Goal: Transaction & Acquisition: Purchase product/service

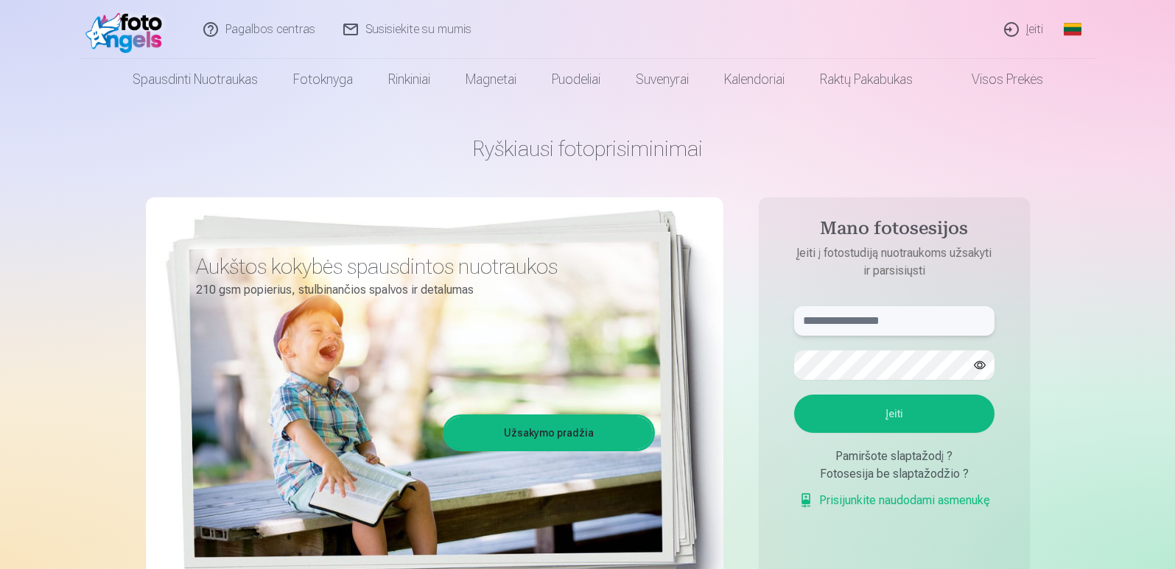
click at [843, 328] on input "text" at bounding box center [894, 320] width 200 height 29
click at [799, 321] on input "*****" at bounding box center [894, 320] width 200 height 29
type input "**********"
click at [874, 413] on button "Įeiti" at bounding box center [894, 414] width 200 height 38
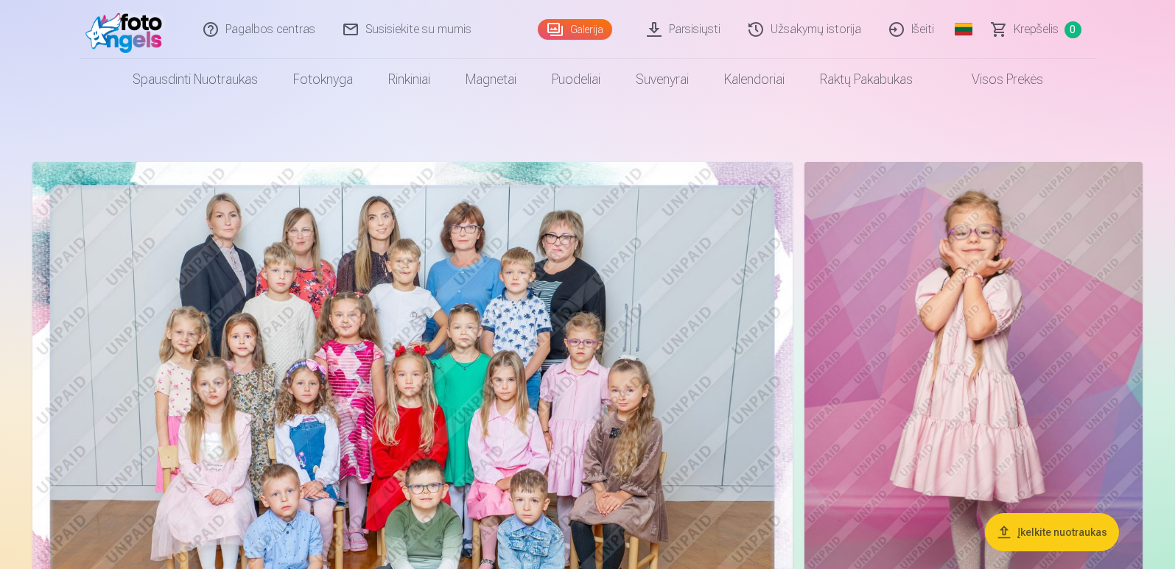
click at [704, 31] on link "Parsisiųsti" at bounding box center [684, 29] width 102 height 59
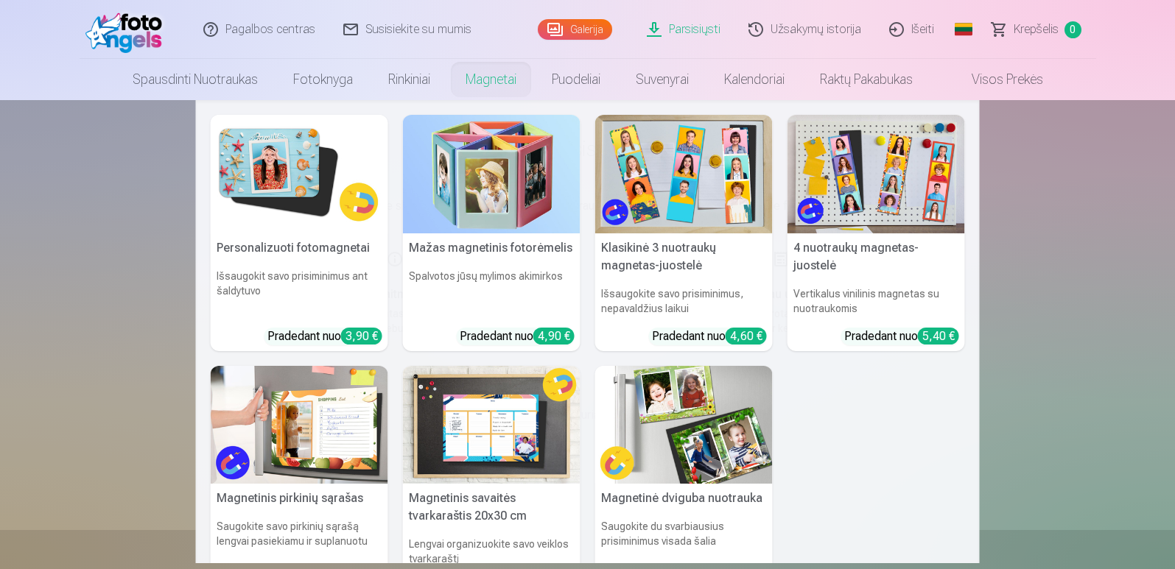
click at [483, 79] on link "Magnetai" at bounding box center [491, 79] width 86 height 41
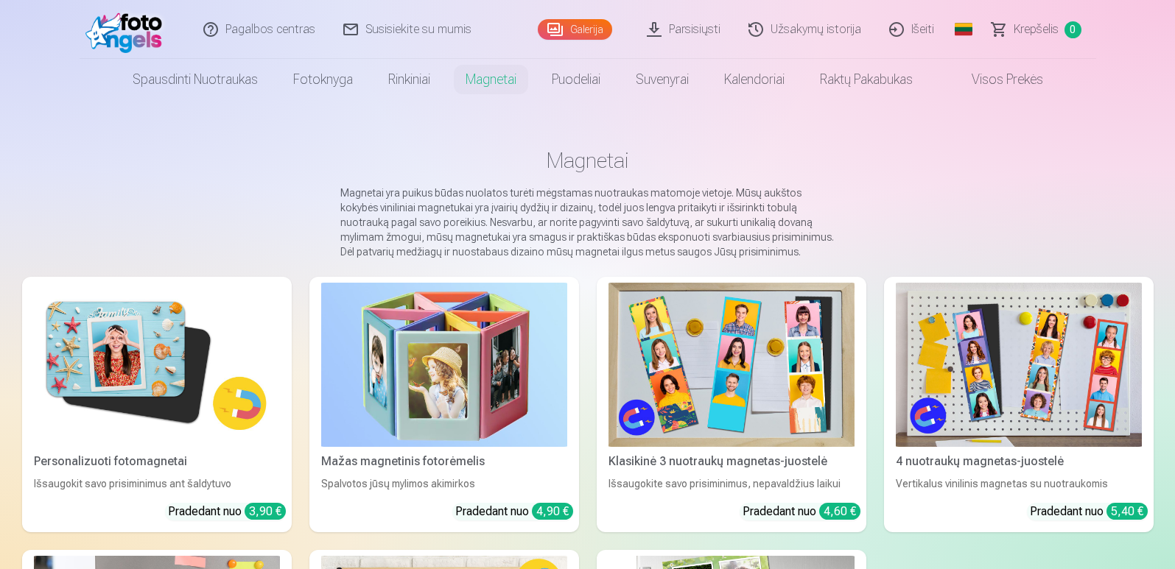
click at [820, 25] on link "Užsakymų istorija" at bounding box center [805, 29] width 141 height 59
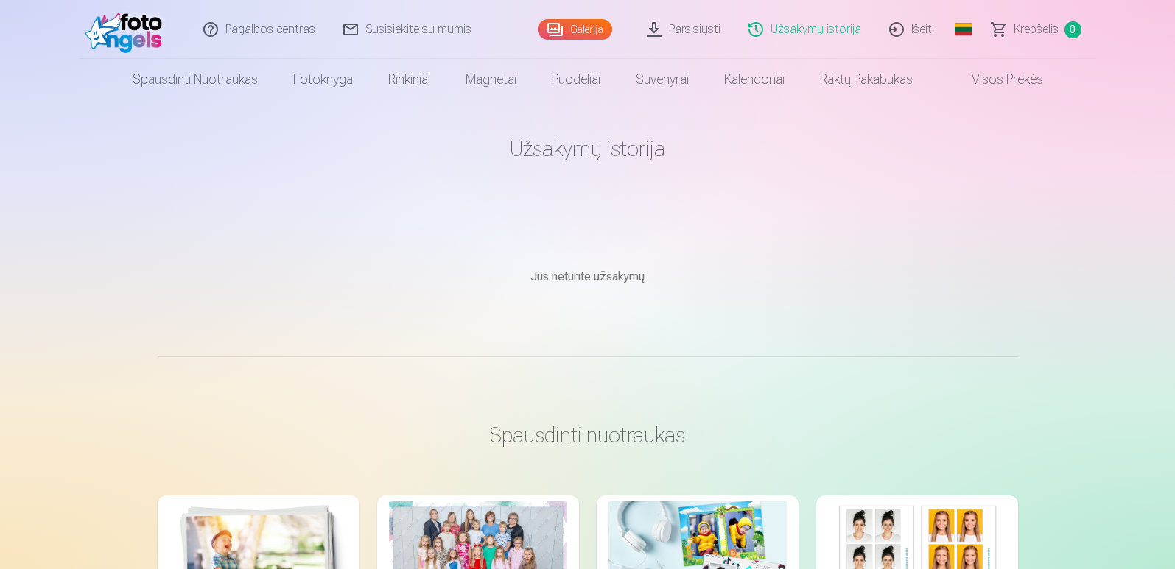
click at [589, 28] on link "Galerija" at bounding box center [575, 29] width 74 height 21
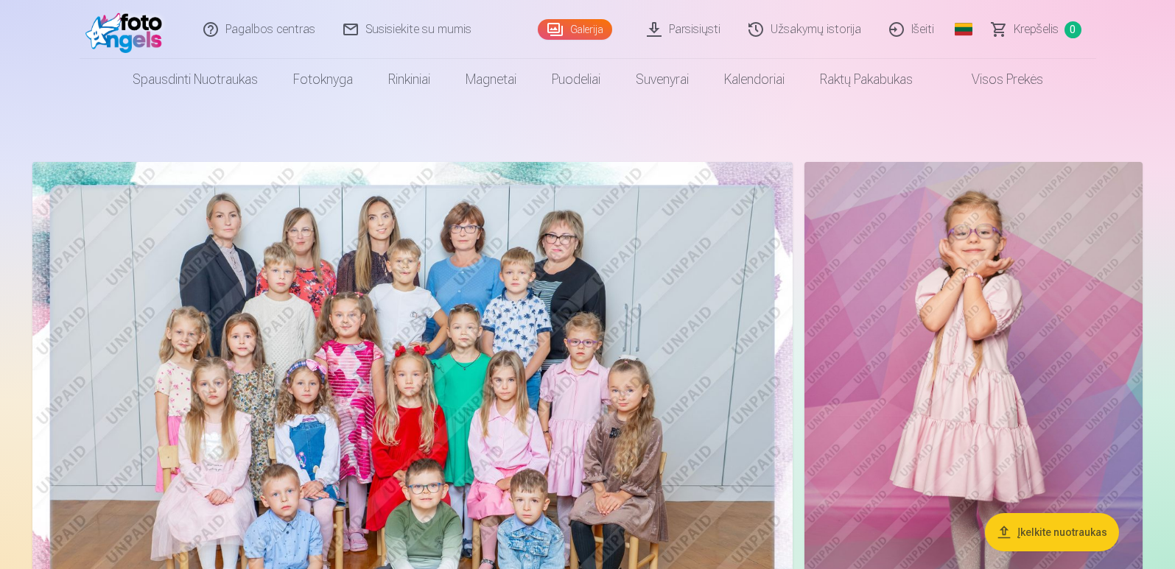
click at [1037, 514] on button "Įkelkite nuotraukas" at bounding box center [1052, 532] width 134 height 38
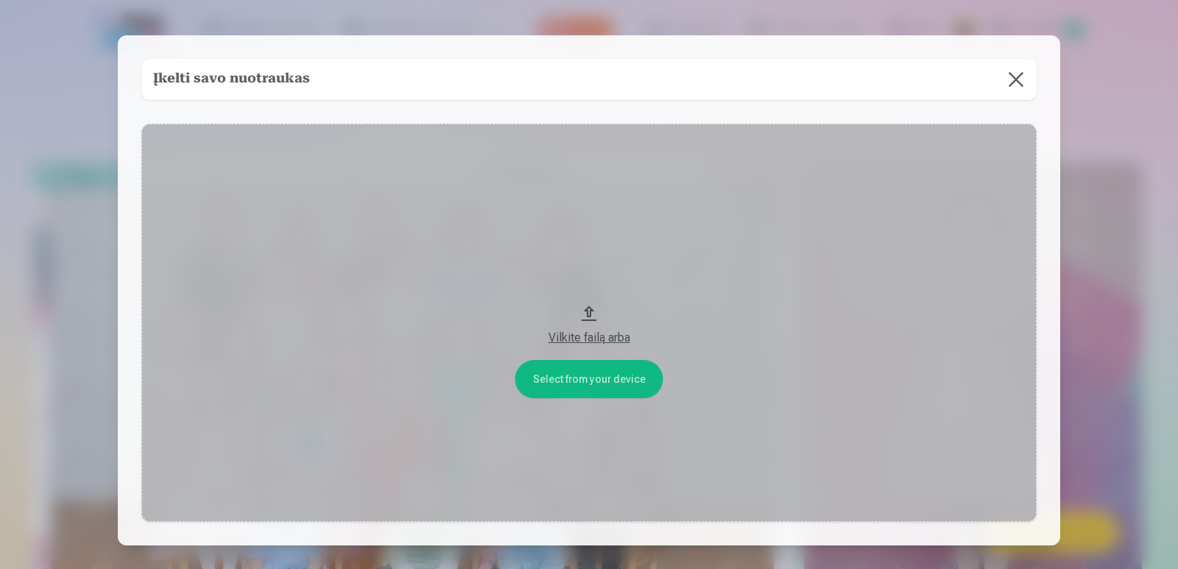
click at [1016, 72] on button at bounding box center [1016, 79] width 41 height 41
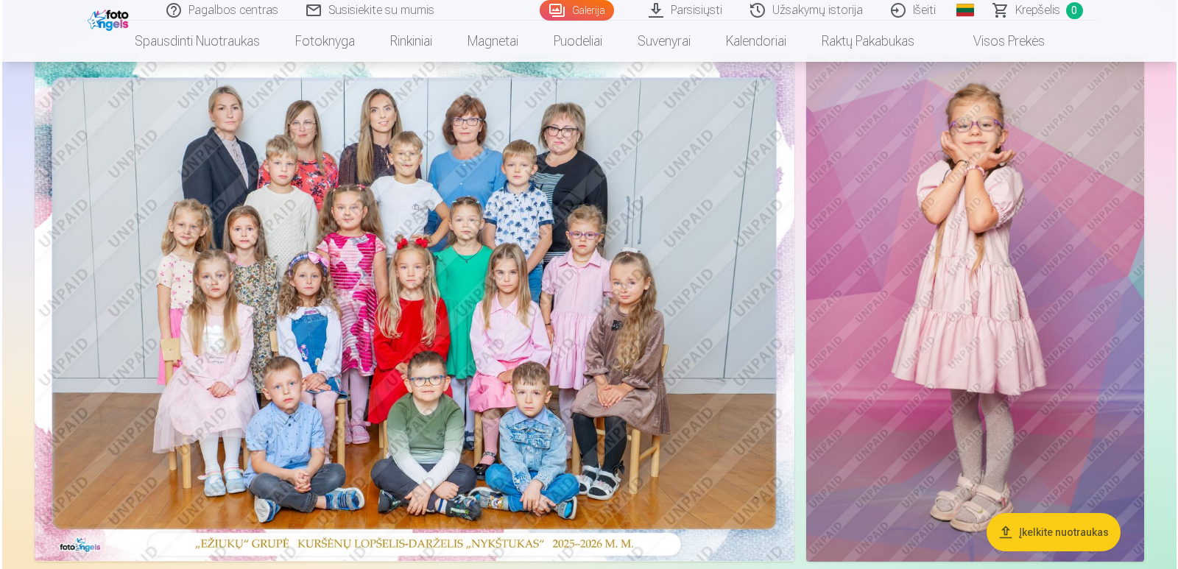
scroll to position [194, 0]
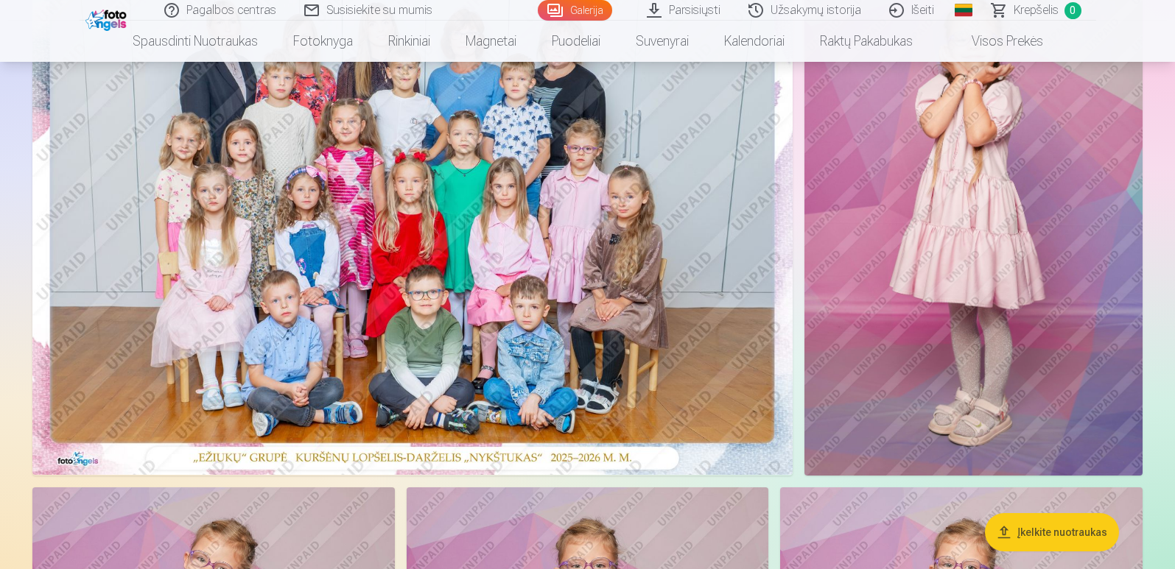
click at [505, 177] on img at bounding box center [412, 221] width 760 height 507
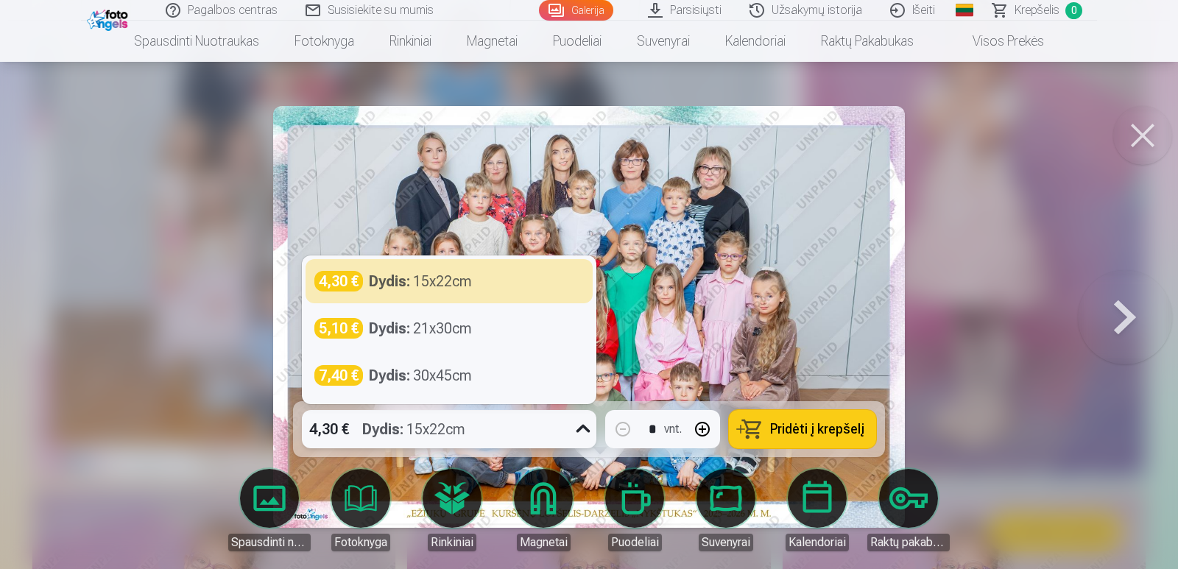
click at [579, 427] on icon at bounding box center [584, 430] width 24 height 24
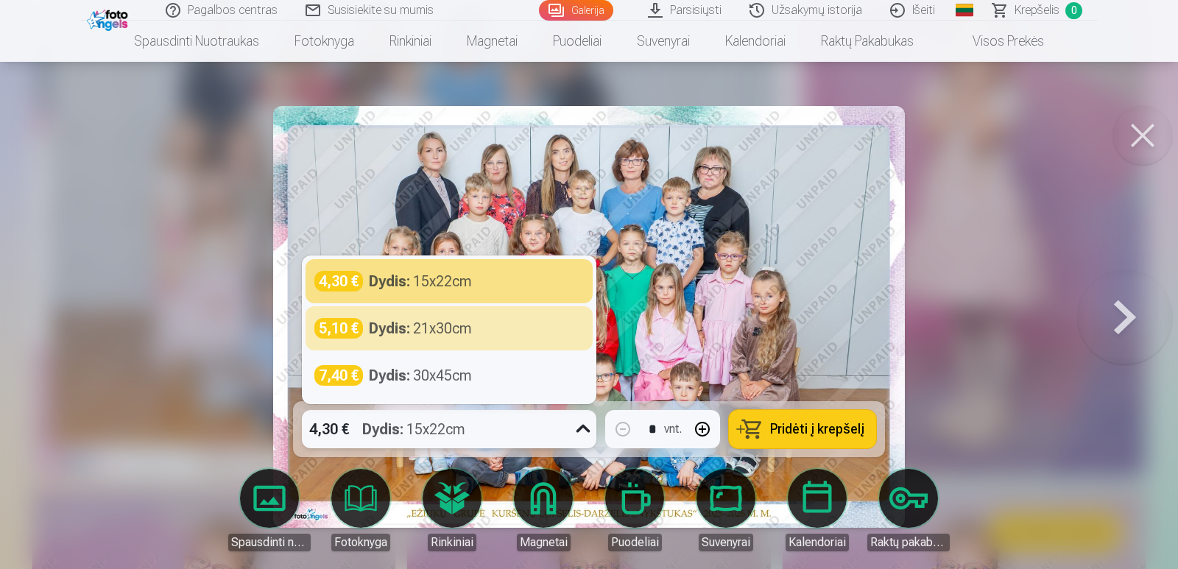
drag, startPoint x: 484, startPoint y: 333, endPoint x: 430, endPoint y: 331, distance: 53.8
click at [430, 331] on div "5,10 € Dydis : 21x30cm" at bounding box center [449, 328] width 270 height 21
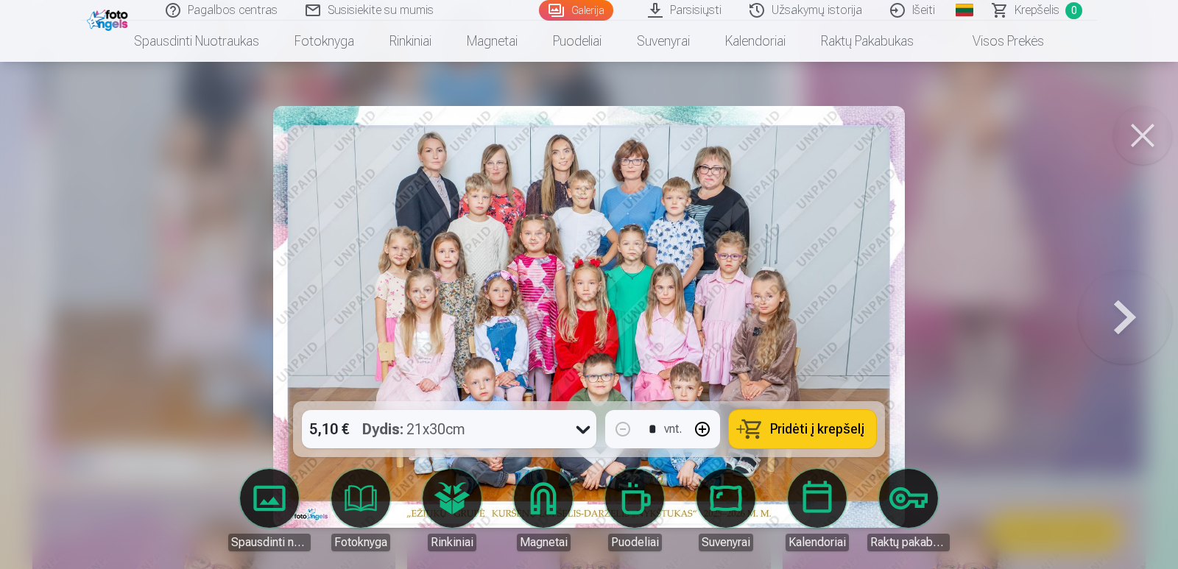
click at [430, 331] on img at bounding box center [589, 317] width 633 height 422
click at [797, 435] on span "Pridėti į krepšelį" at bounding box center [817, 429] width 94 height 13
click at [1117, 306] on button at bounding box center [1125, 316] width 94 height 139
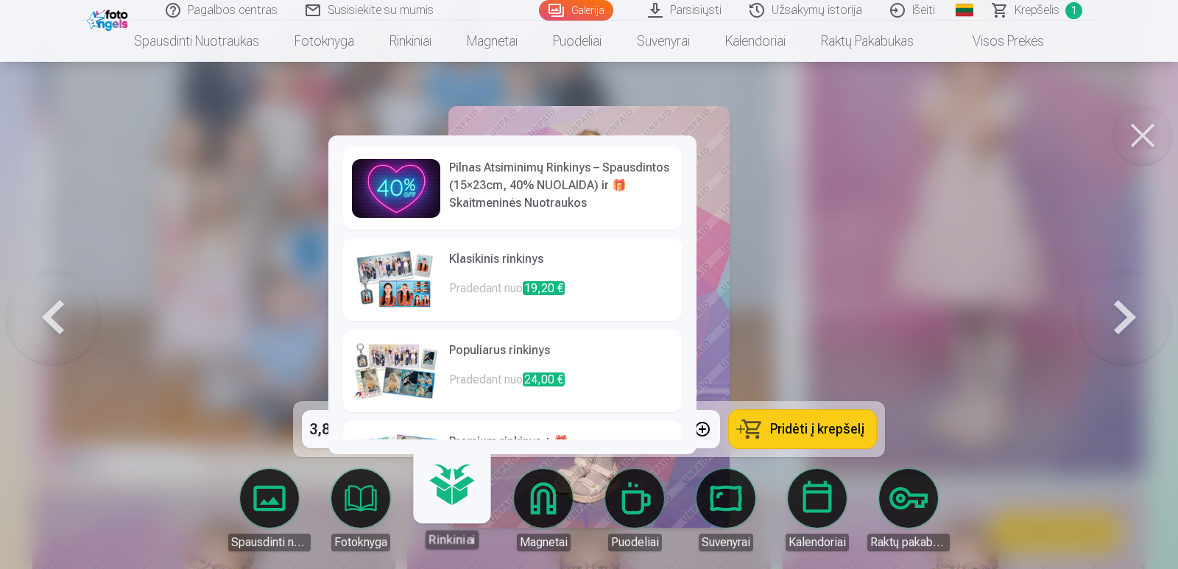
click at [488, 272] on h6 "Klasikinis rinkinys" at bounding box center [561, 264] width 224 height 29
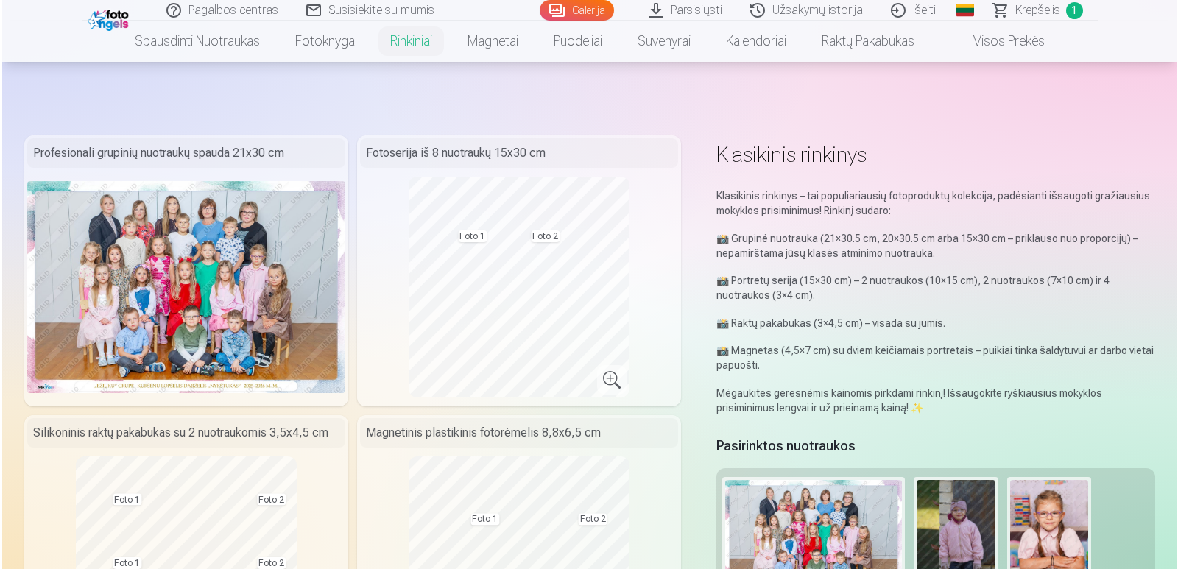
scroll to position [194, 0]
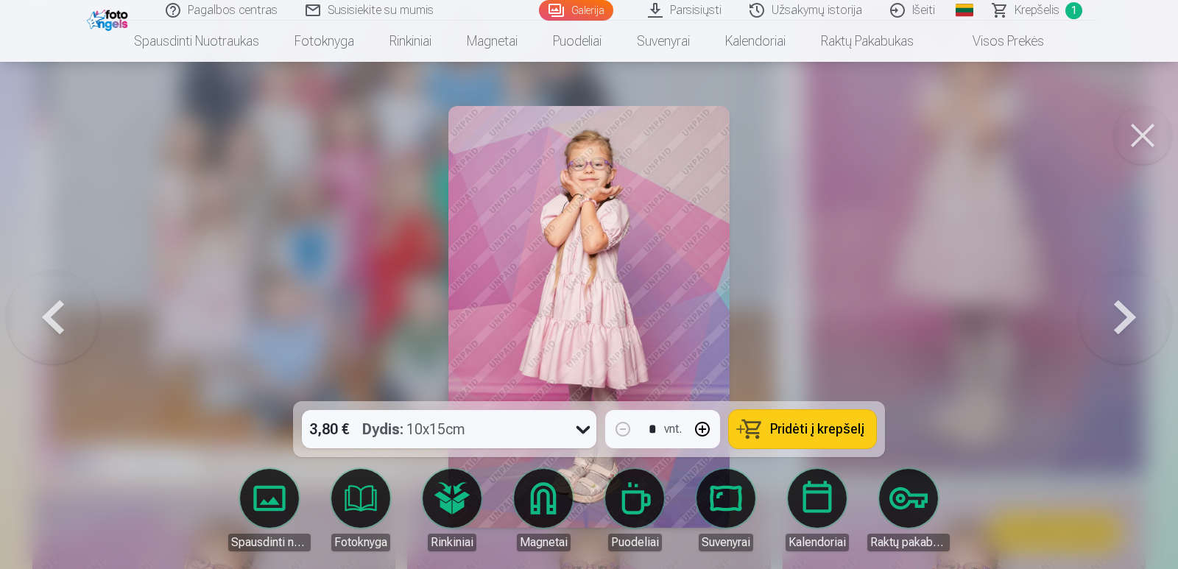
click at [1125, 312] on button at bounding box center [1125, 316] width 94 height 139
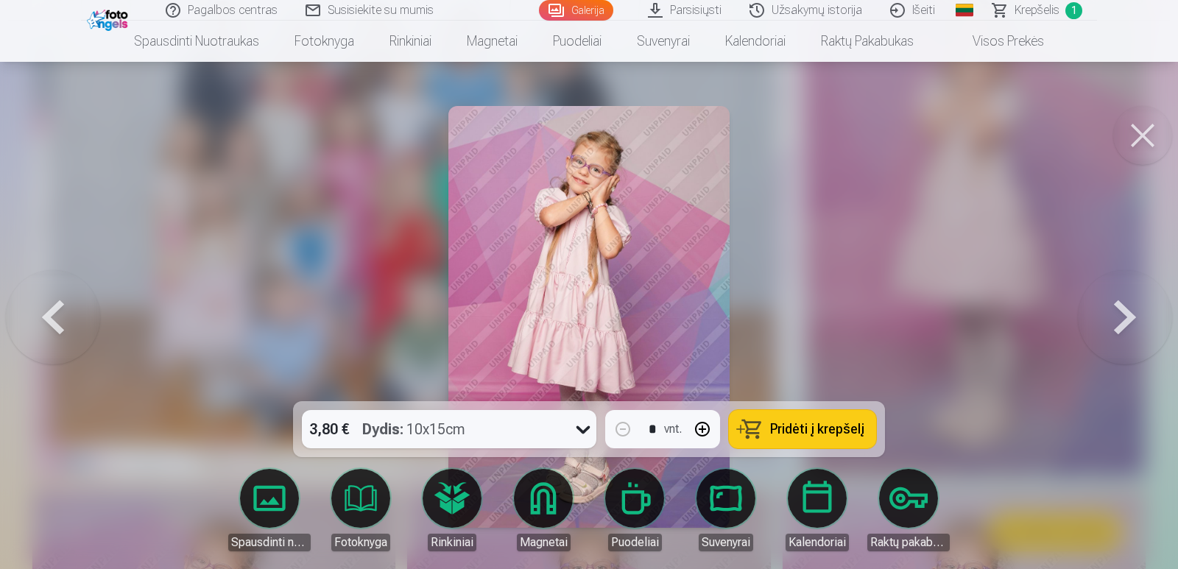
click at [1125, 312] on button at bounding box center [1125, 316] width 94 height 139
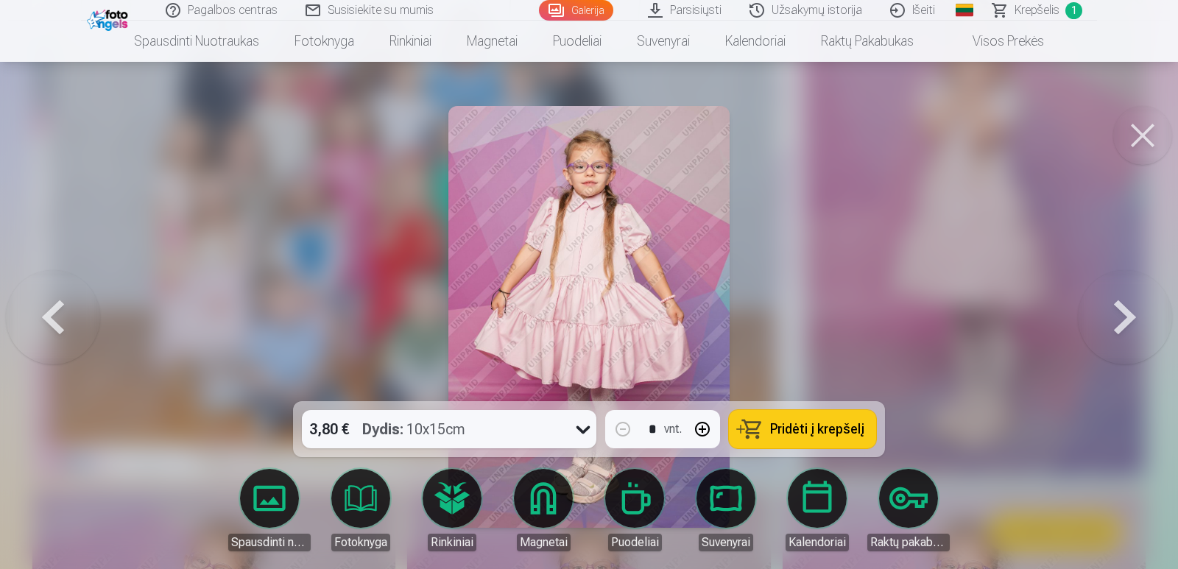
click at [1125, 312] on button at bounding box center [1125, 316] width 94 height 139
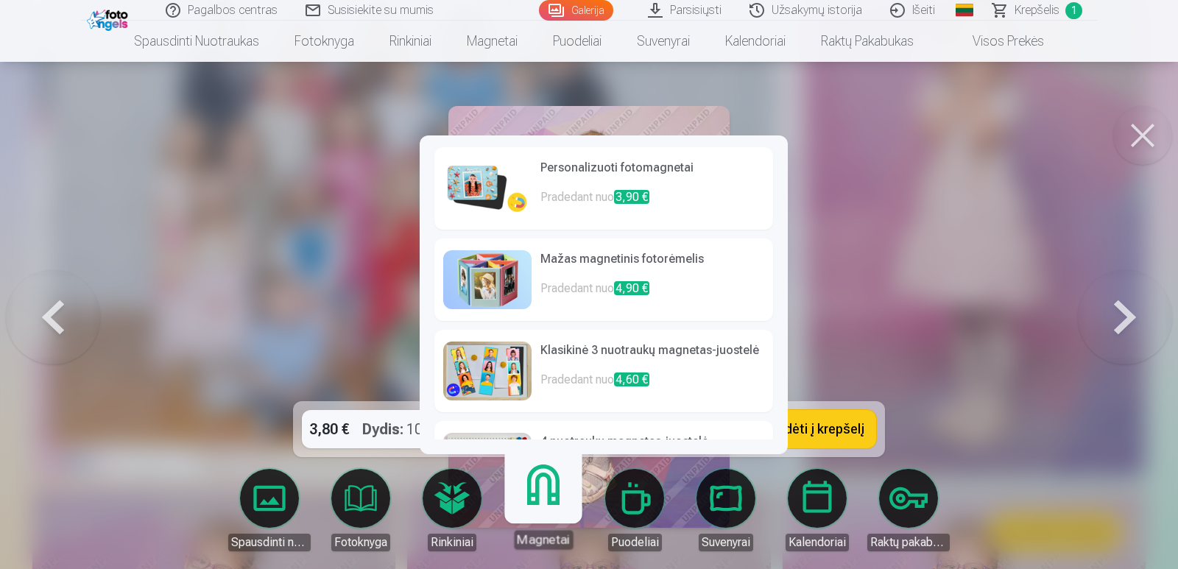
click at [550, 376] on body "Pagalbos centras Susisiekite su mumis Galerija Parsisiųsti Užsakymų istorija Iš…" at bounding box center [589, 90] width 1178 height 569
click at [517, 362] on img at bounding box center [487, 371] width 88 height 59
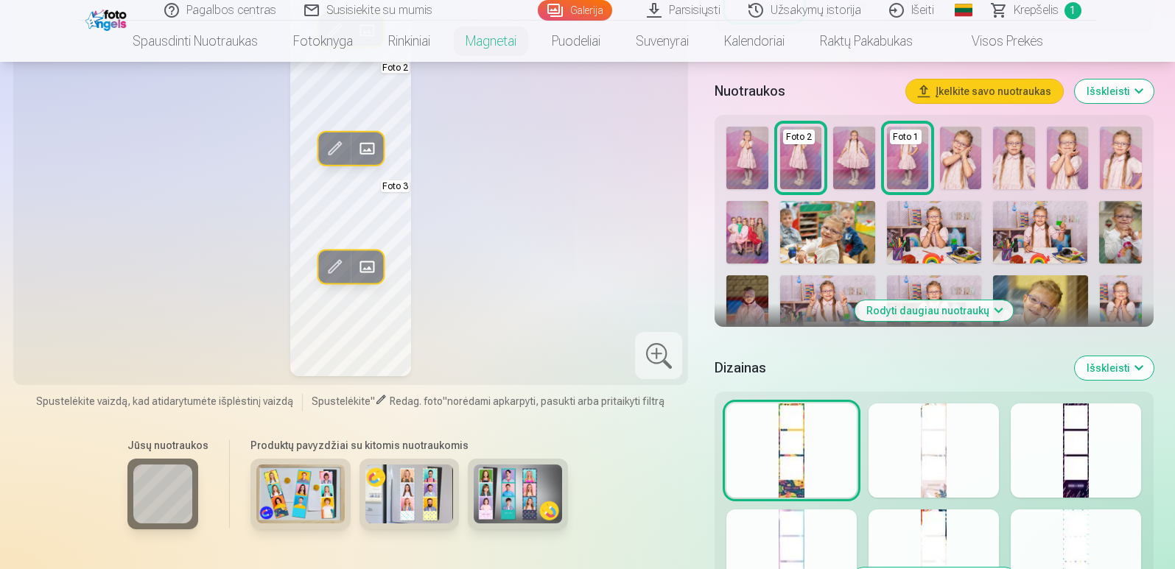
scroll to position [408, 0]
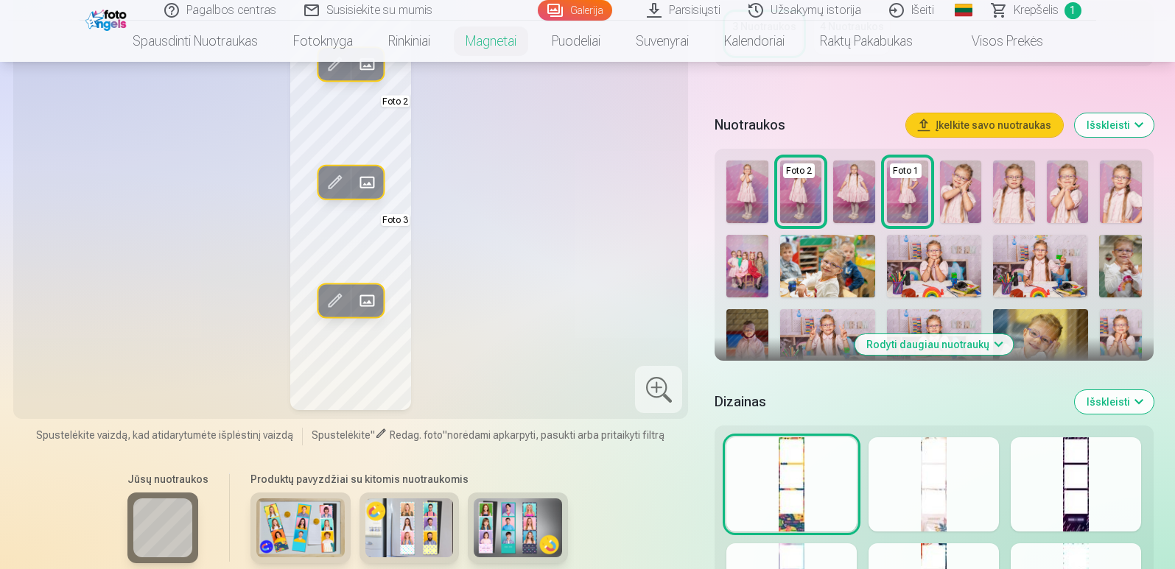
click at [943, 340] on button "Rodyti daugiau nuotraukų" at bounding box center [933, 344] width 158 height 21
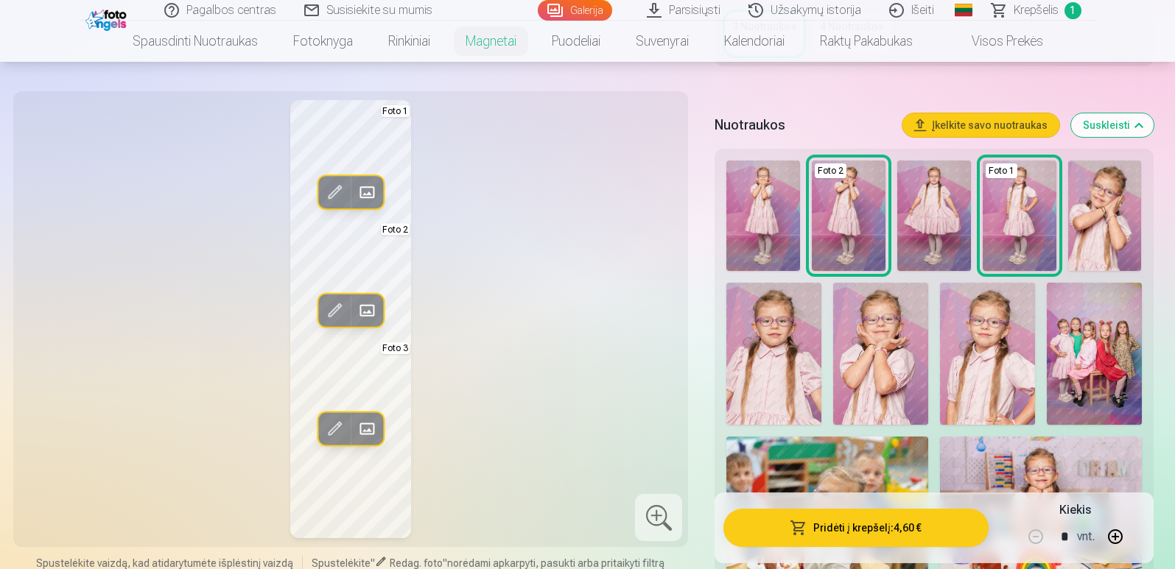
click at [1040, 230] on img at bounding box center [1020, 216] width 74 height 110
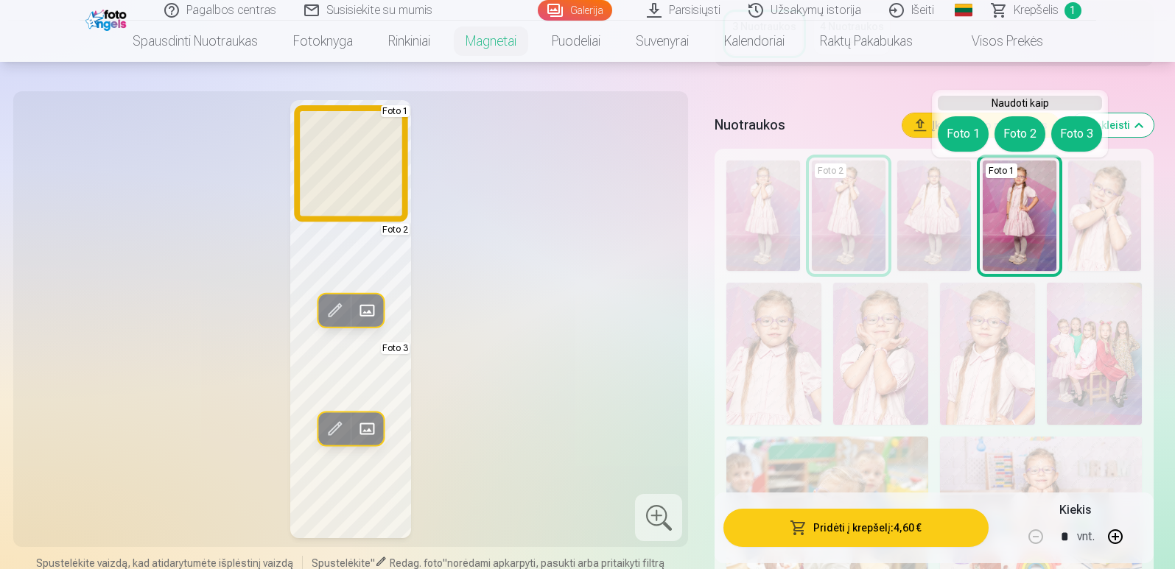
click at [963, 130] on button "Foto 1" at bounding box center [963, 133] width 51 height 35
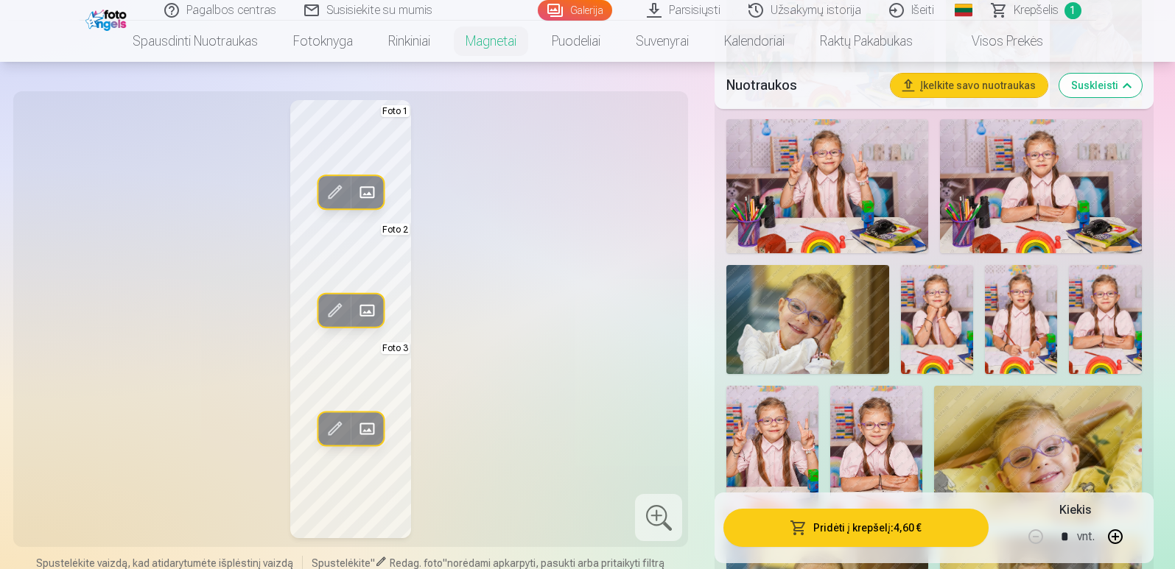
scroll to position [1082, 0]
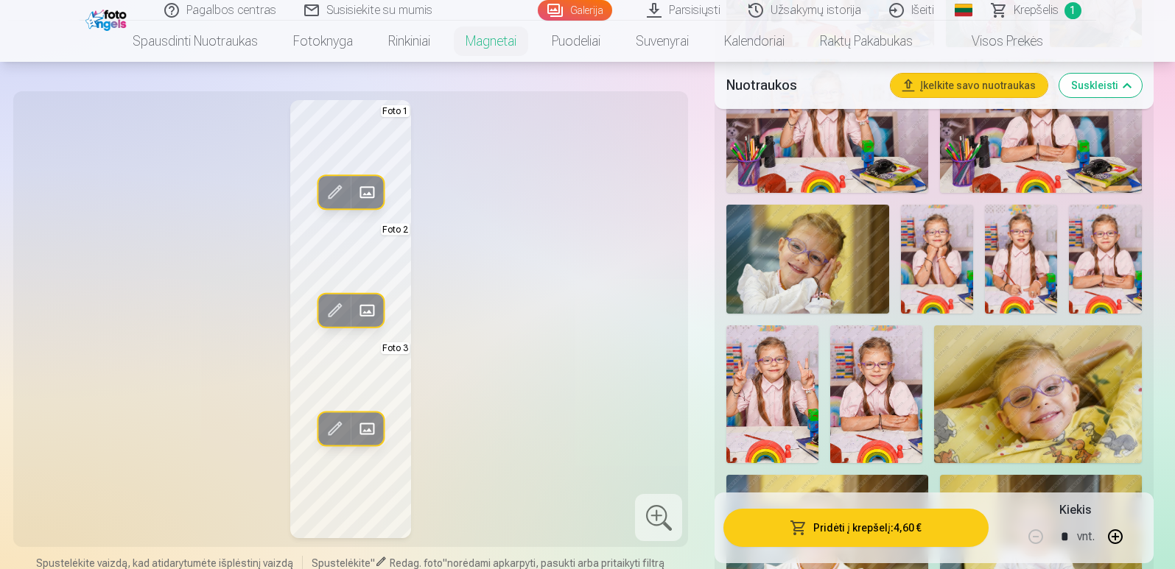
click at [1037, 239] on img at bounding box center [1021, 259] width 72 height 108
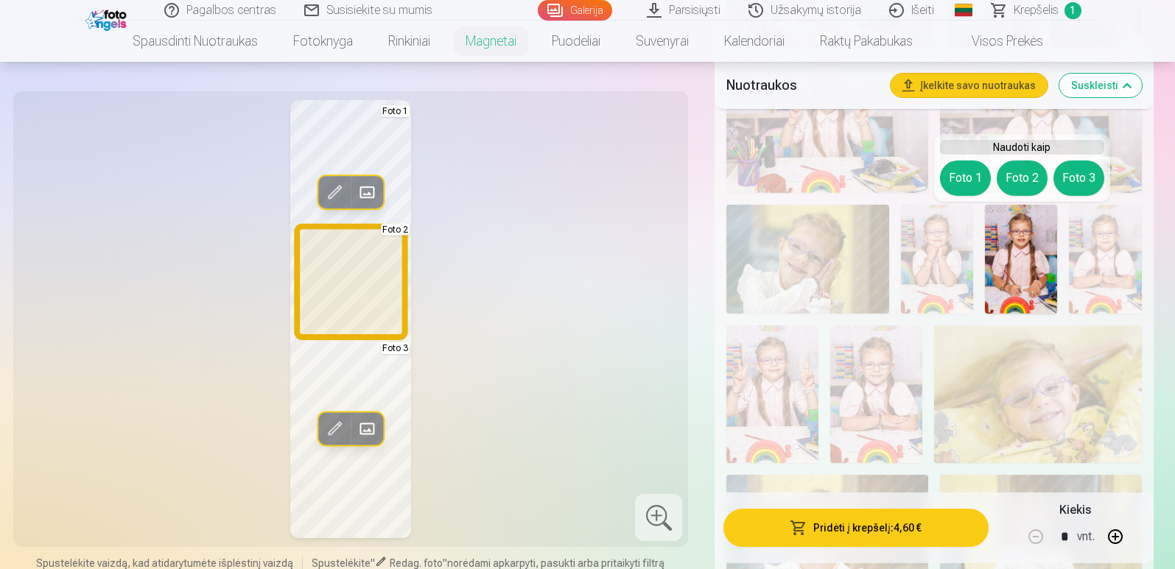
click at [1029, 182] on button "Foto 2" at bounding box center [1022, 178] width 51 height 35
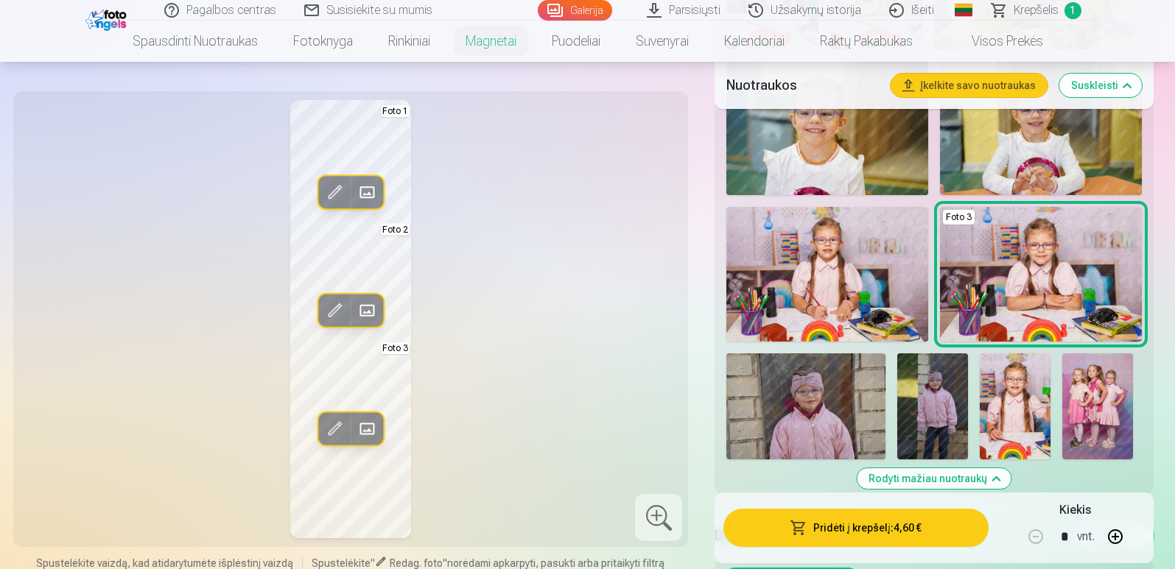
scroll to position [1446, 0]
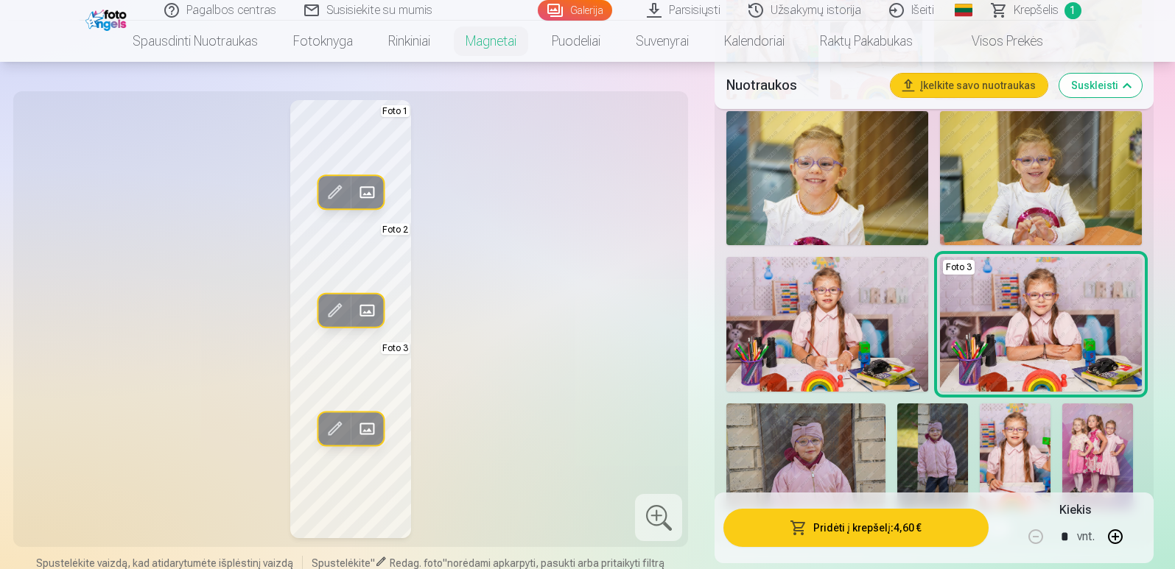
click at [881, 315] on img at bounding box center [827, 324] width 202 height 134
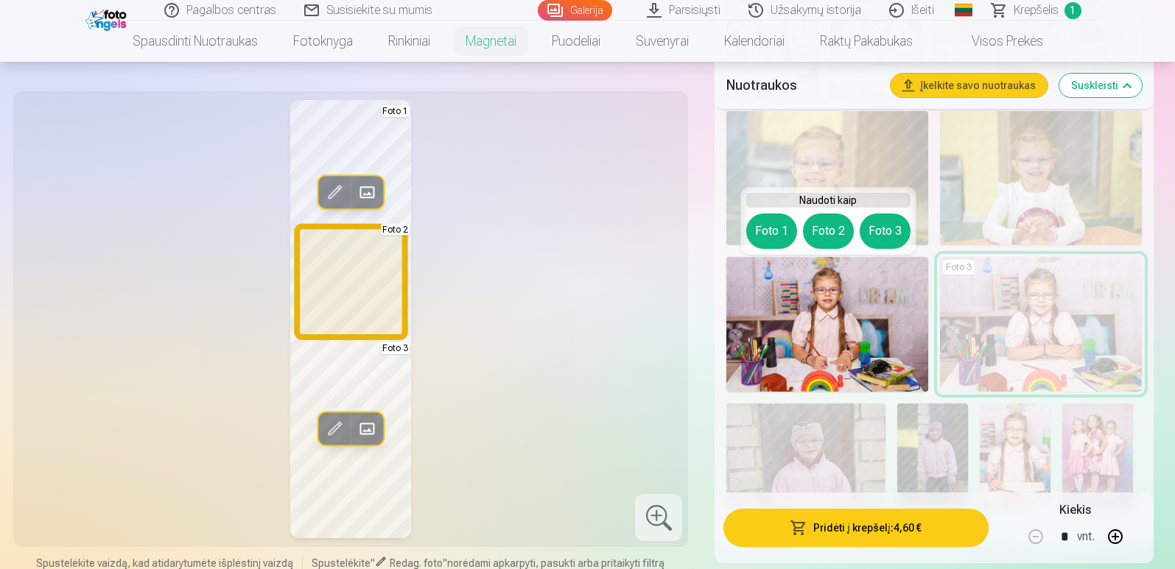
click at [831, 238] on button "Foto 2" at bounding box center [828, 231] width 51 height 35
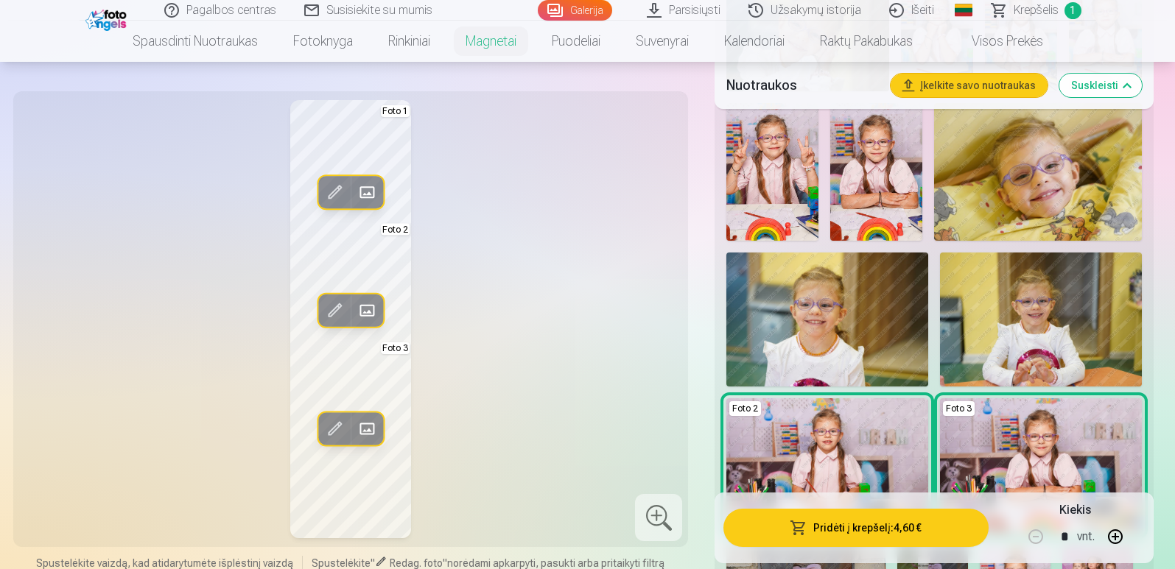
scroll to position [1284, 0]
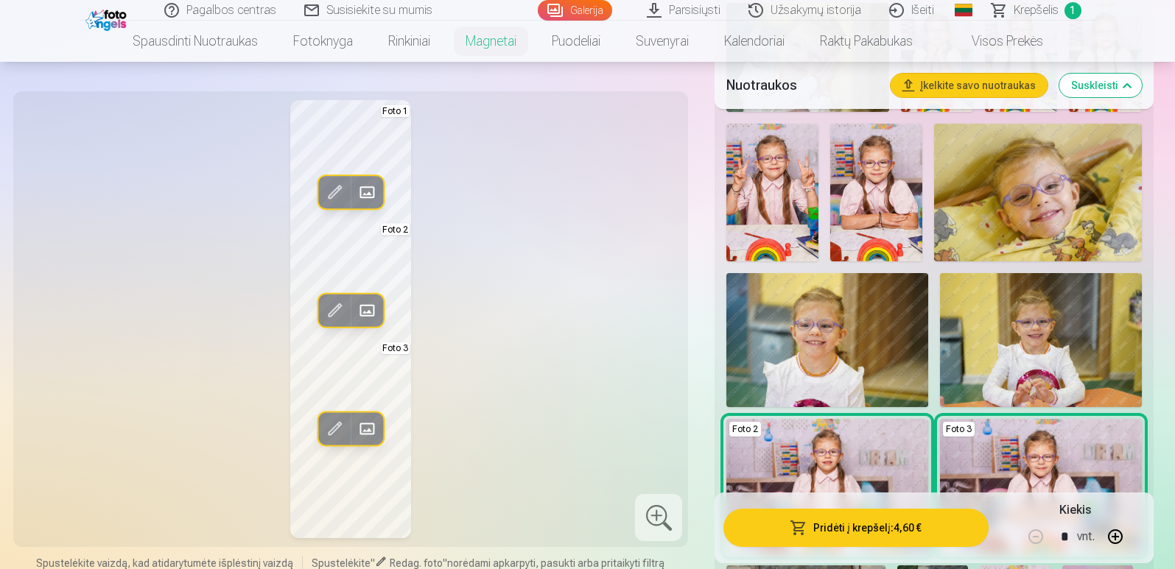
click at [882, 318] on img at bounding box center [827, 340] width 202 height 134
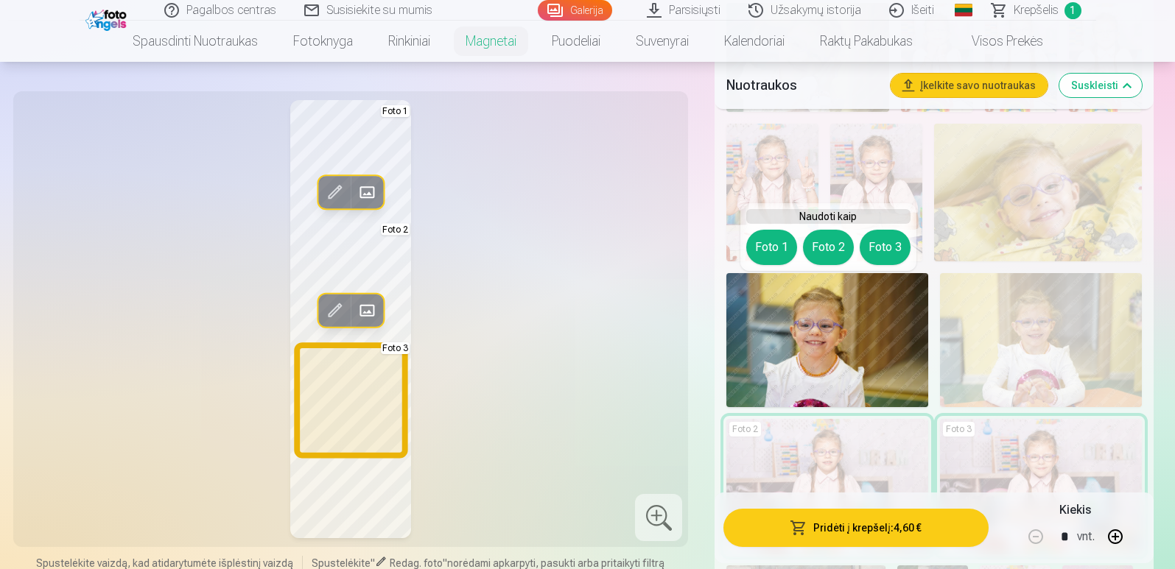
click at [888, 255] on button "Foto 3" at bounding box center [885, 247] width 51 height 35
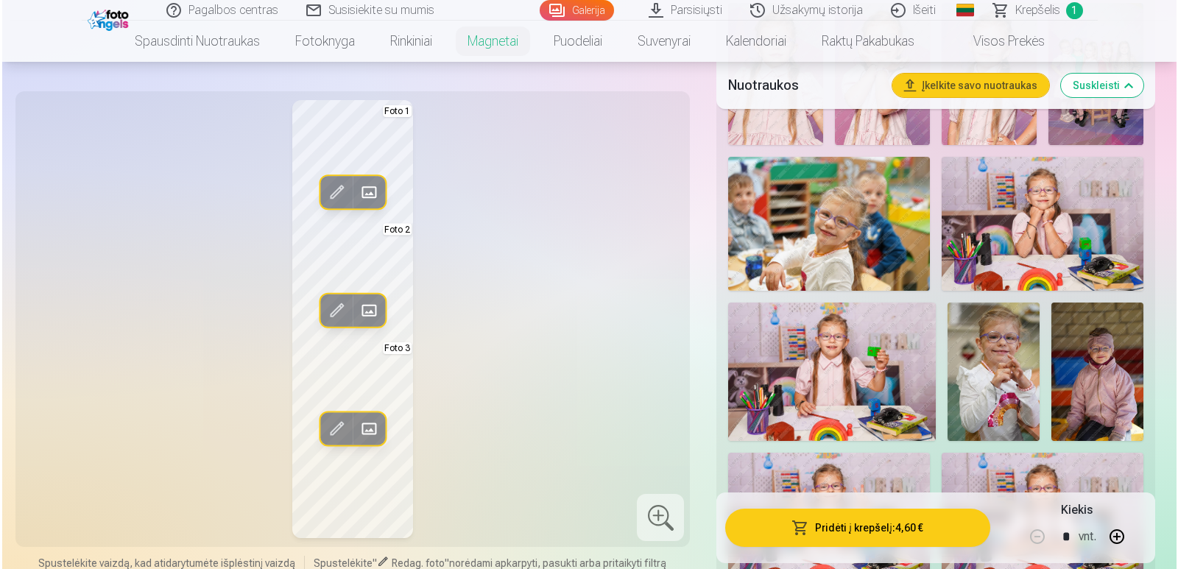
scroll to position [616, 0]
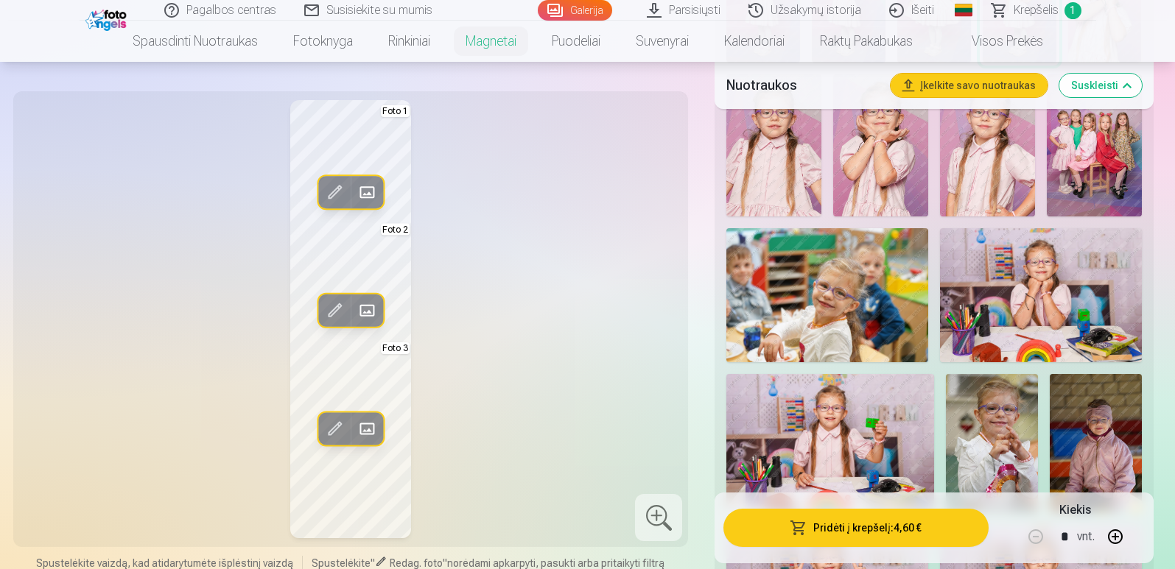
click at [1028, 277] on img at bounding box center [1041, 295] width 202 height 134
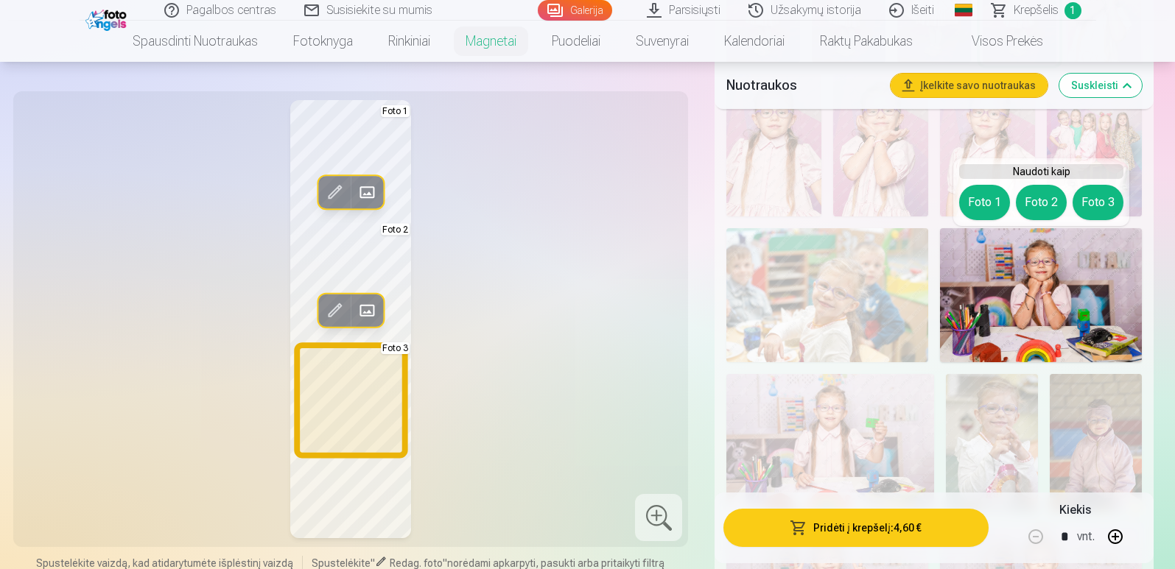
click at [1084, 200] on button "Foto 3" at bounding box center [1097, 202] width 51 height 35
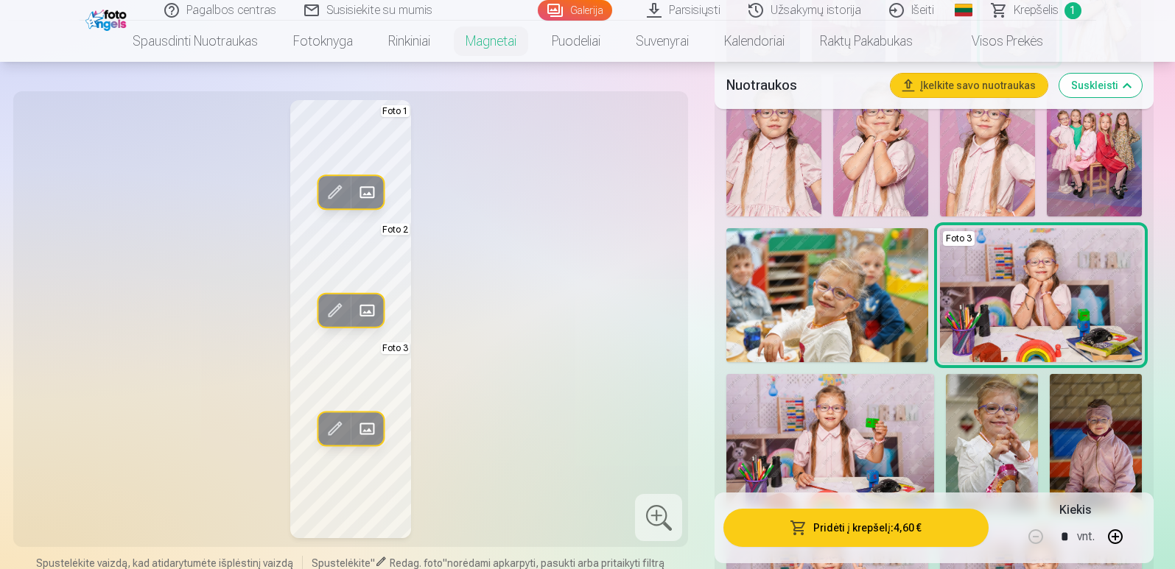
click at [1001, 423] on img at bounding box center [992, 443] width 92 height 138
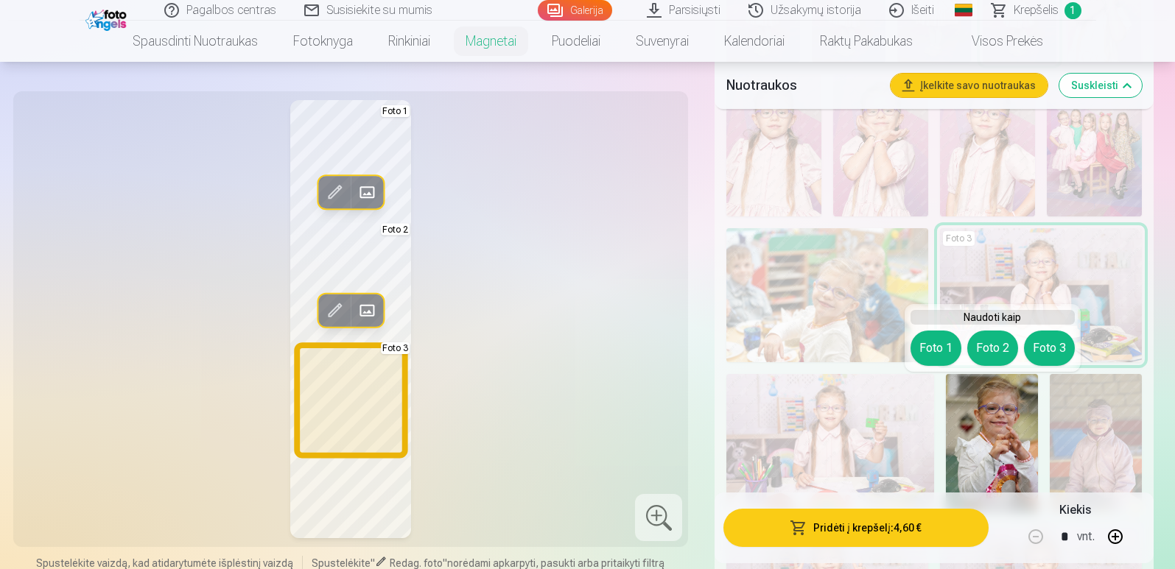
click at [1045, 354] on button "Foto 3" at bounding box center [1049, 348] width 51 height 35
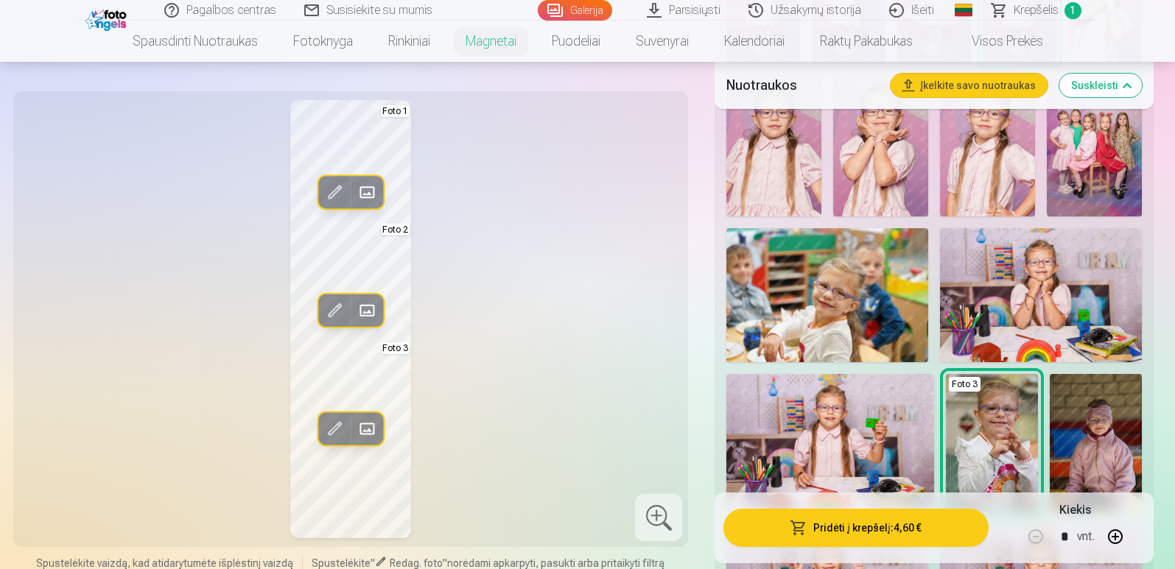
click at [848, 533] on button "Pridėti į krepšelį : 4,60 €" at bounding box center [855, 528] width 264 height 38
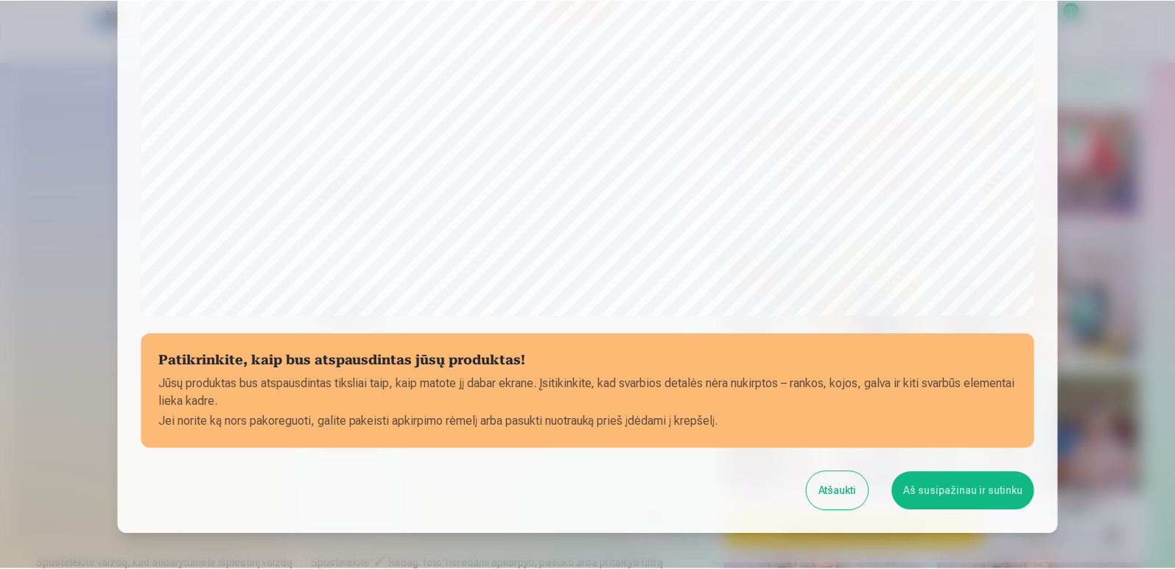
scroll to position [491, 0]
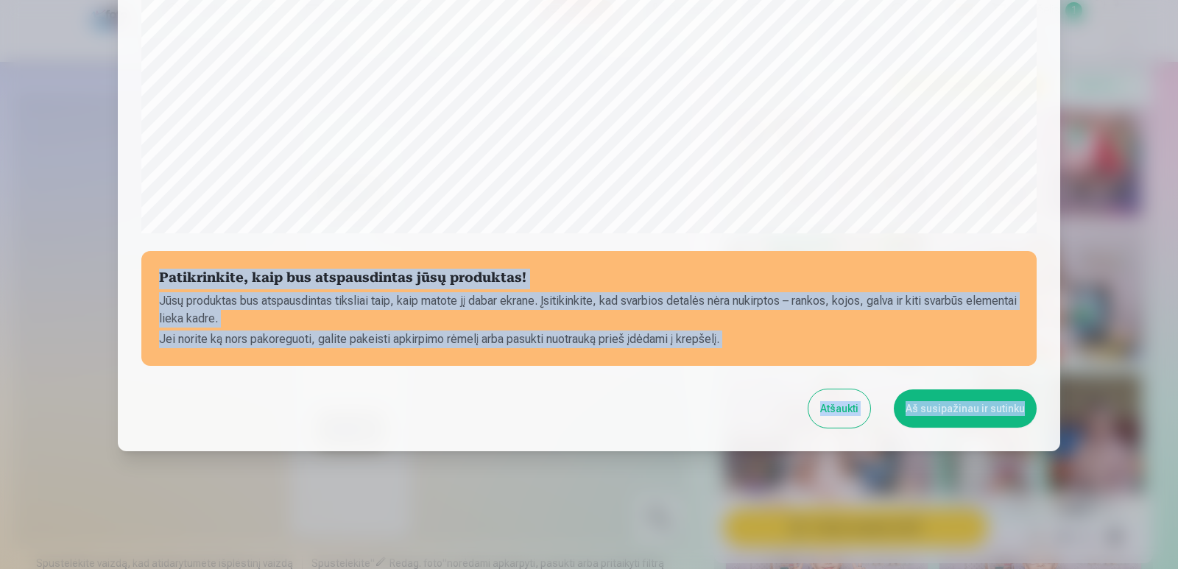
drag, startPoint x: 1168, startPoint y: 152, endPoint x: 1175, endPoint y: 46, distance: 106.3
click at [1174, 46] on div "​ Patikrinkite, kaip bus atspausdintas jūsų produktas! Jūsų produktas bus atspa…" at bounding box center [589, 284] width 1178 height 569
click at [1172, 58] on div at bounding box center [589, 284] width 1178 height 569
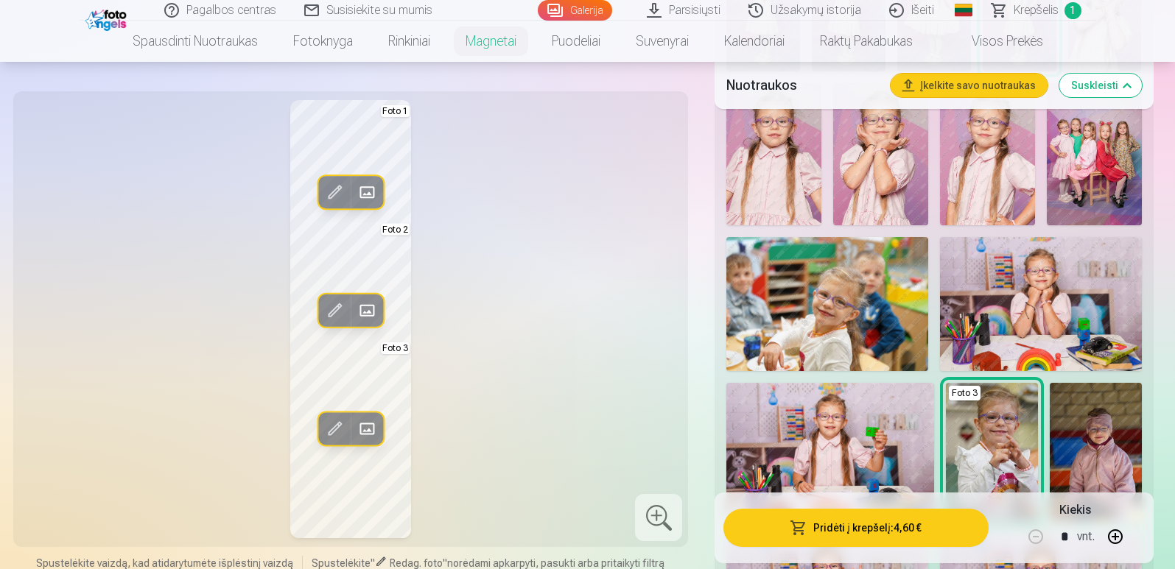
scroll to position [606, 0]
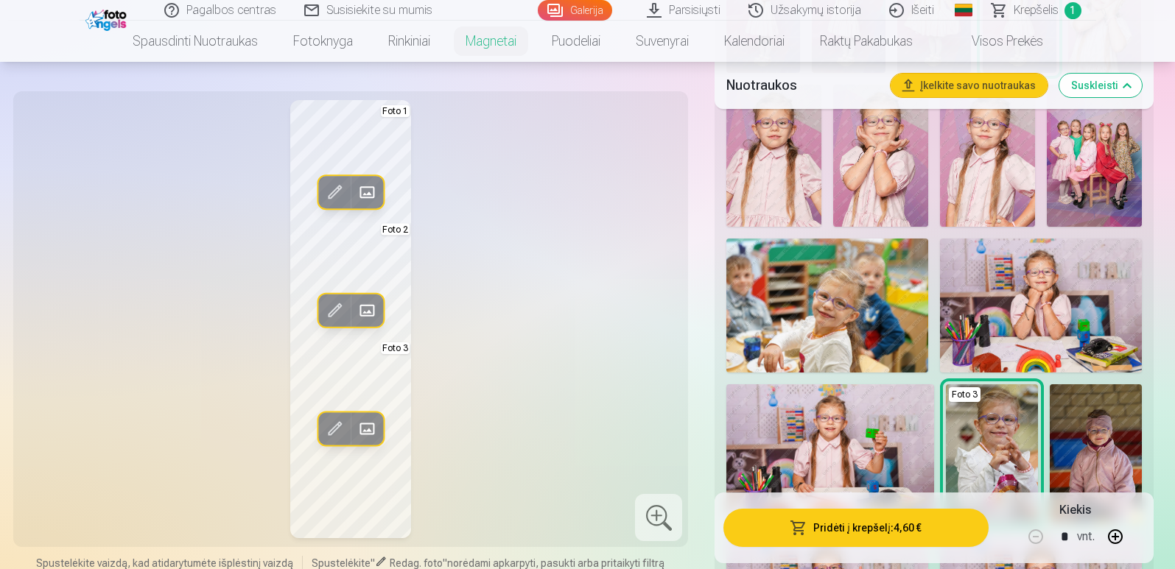
click at [327, 186] on span at bounding box center [335, 192] width 24 height 24
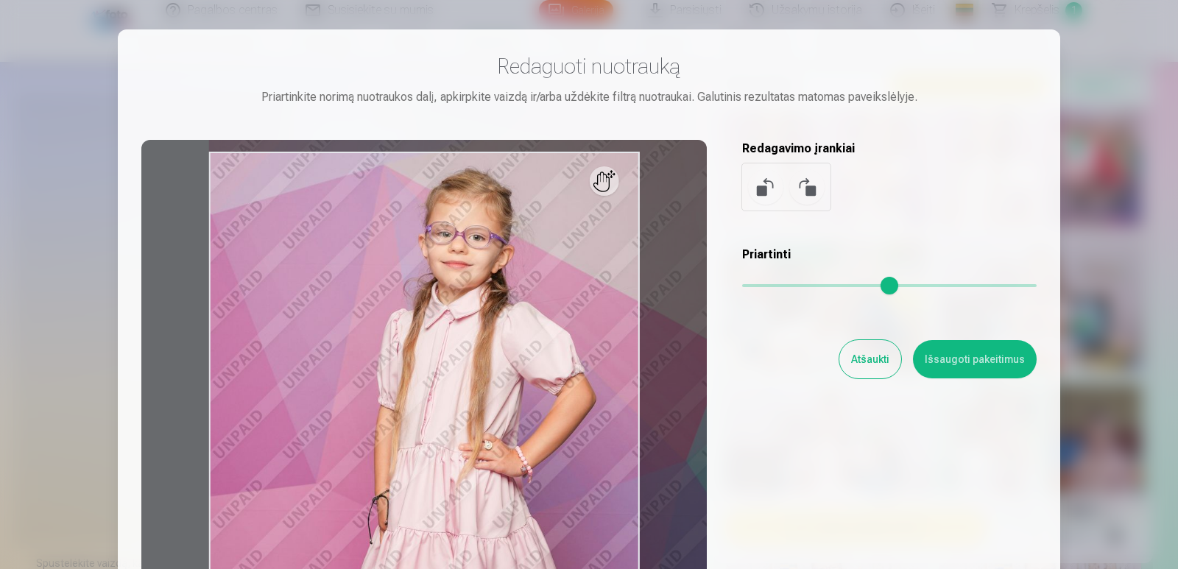
type input "*"
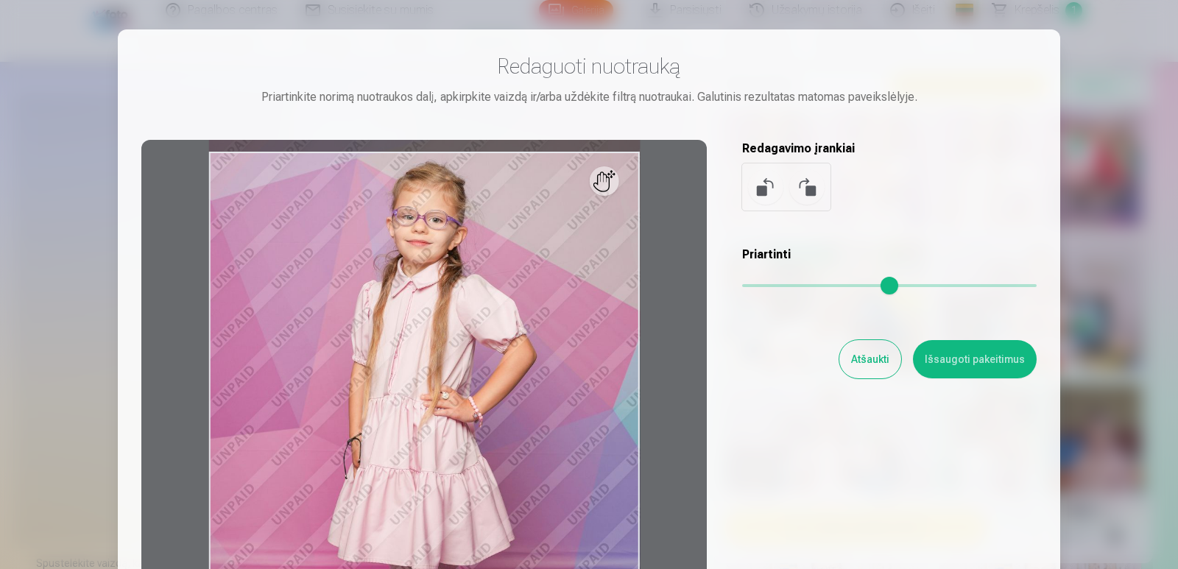
drag, startPoint x: 746, startPoint y: 281, endPoint x: 723, endPoint y: 287, distance: 24.3
click at [742, 287] on input "range" at bounding box center [889, 285] width 295 height 3
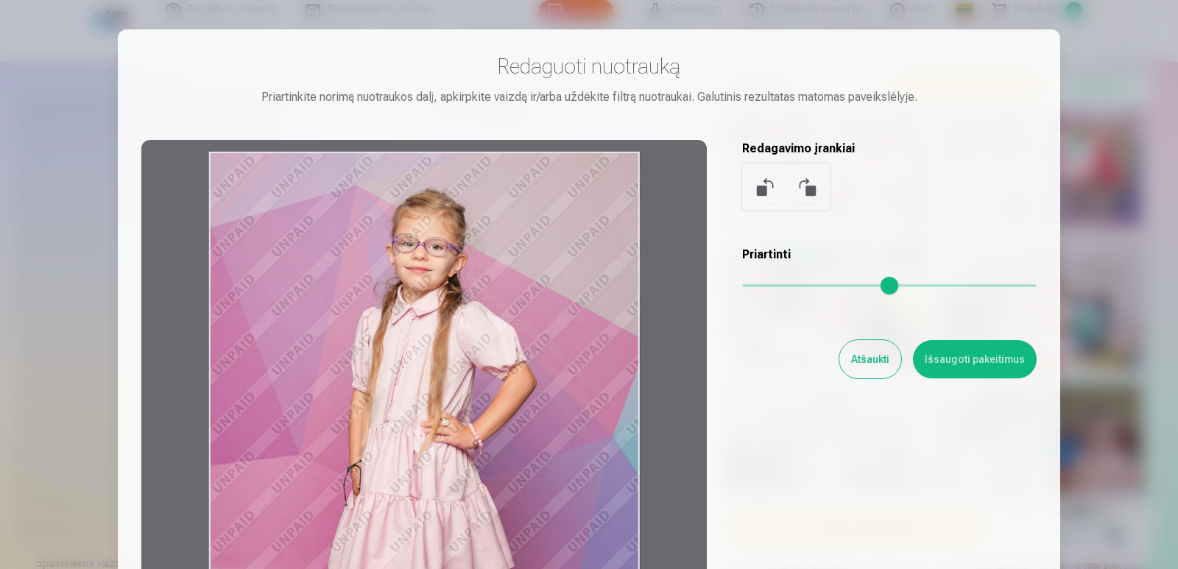
drag, startPoint x: 578, startPoint y: 282, endPoint x: 542, endPoint y: 320, distance: 52.1
click at [542, 320] on div at bounding box center [424, 371] width 566 height 463
drag, startPoint x: 783, startPoint y: 361, endPoint x: 768, endPoint y: 272, distance: 90.3
click at [768, 272] on div "Redaguoti nuotrauką Priartinkite norimą nuotraukos dalį, apkirpkite vaizdą ir/a…" at bounding box center [589, 327] width 896 height 549
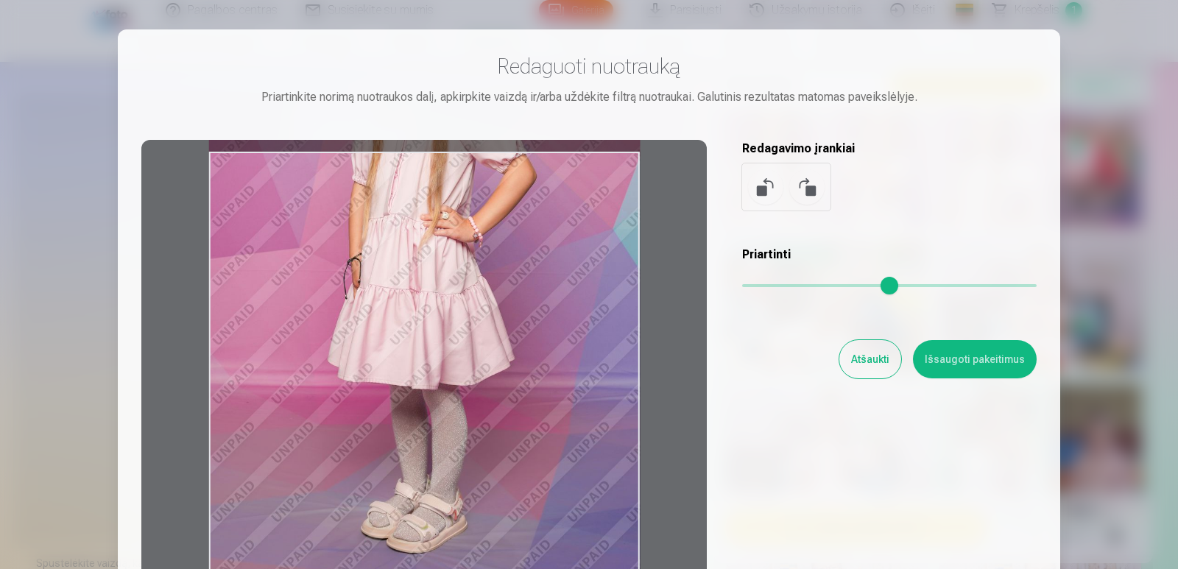
drag, startPoint x: 552, startPoint y: 387, endPoint x: 555, endPoint y: 104, distance: 283.6
click at [555, 104] on div "Redaguoti nuotrauką Priartinkite norimą nuotraukos dalį, apkirpkite vaizdą ir/a…" at bounding box center [589, 327] width 896 height 549
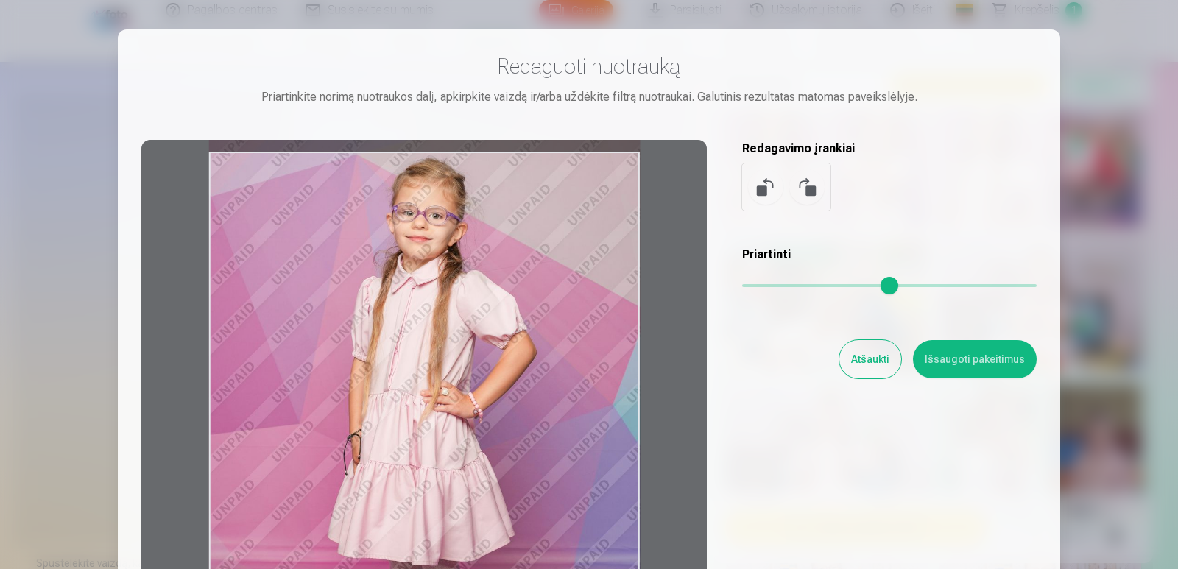
drag, startPoint x: 546, startPoint y: 367, endPoint x: 507, endPoint y: 543, distance: 180.3
click at [507, 543] on div at bounding box center [424, 371] width 566 height 463
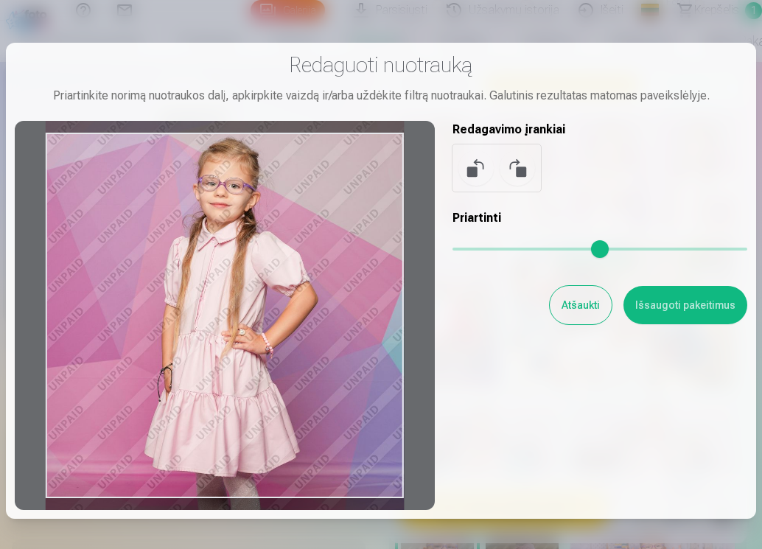
click at [653, 305] on button "Išsaugoti pakeitimus" at bounding box center [685, 305] width 124 height 38
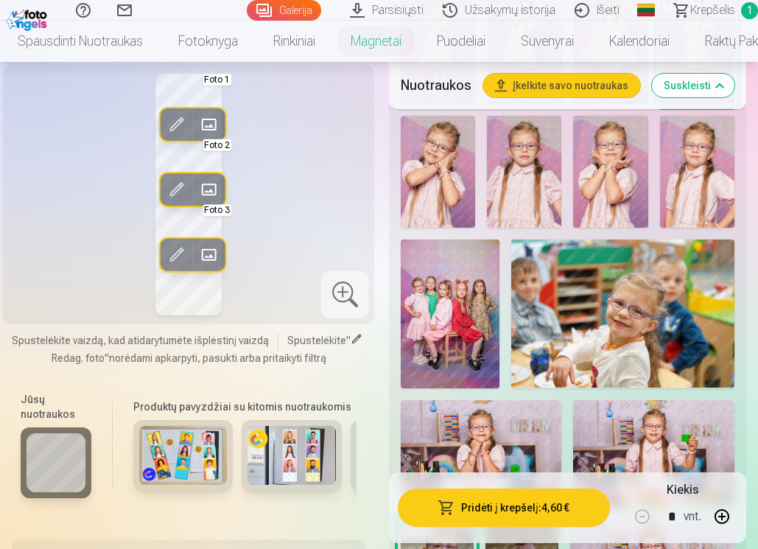
click at [259, 200] on div "Redag. foto Pakeisti Foto 1 Redag. foto Pakeisti Foto 2 Redag. foto Pakeisti Fo…" at bounding box center [189, 195] width 354 height 242
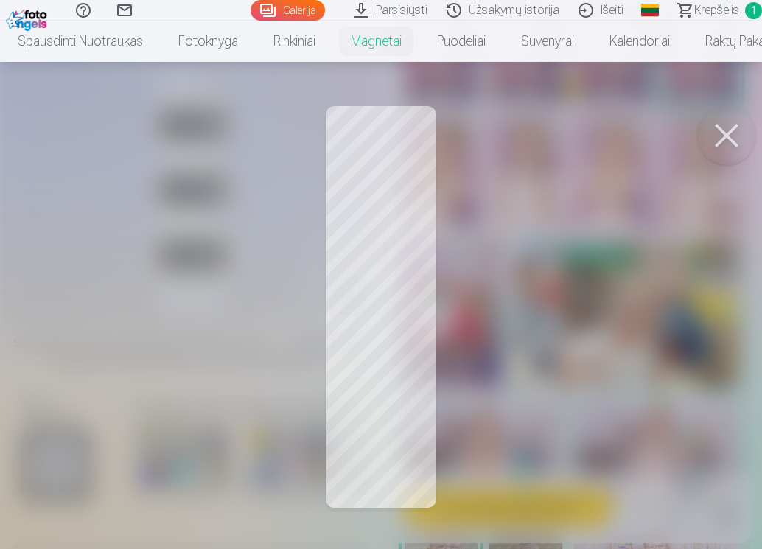
click at [219, 219] on div at bounding box center [381, 274] width 762 height 549
click at [720, 136] on button at bounding box center [726, 135] width 59 height 59
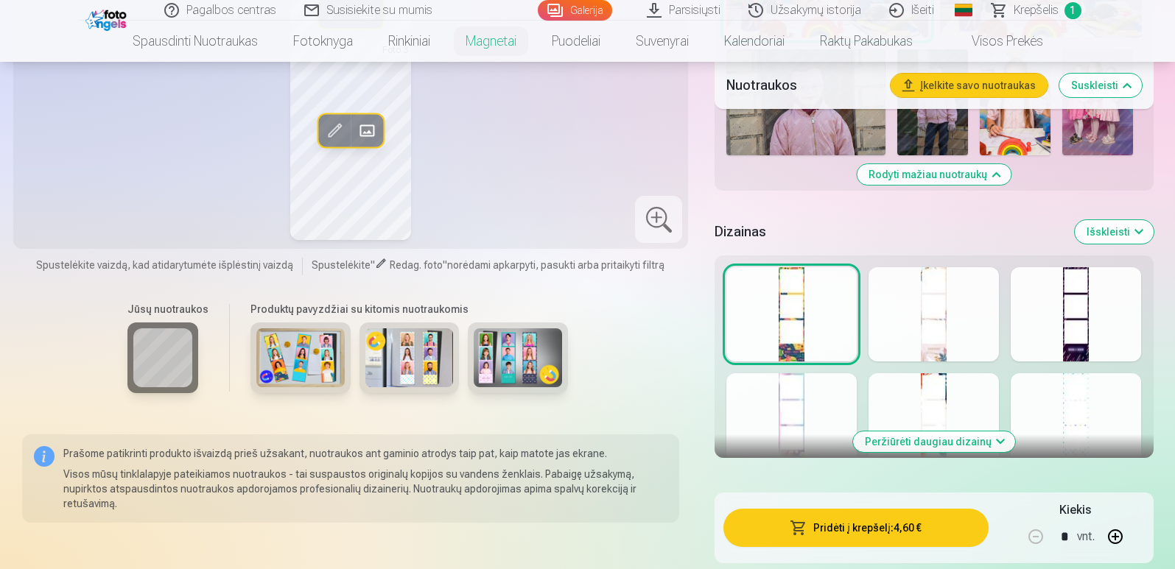
scroll to position [1790, 0]
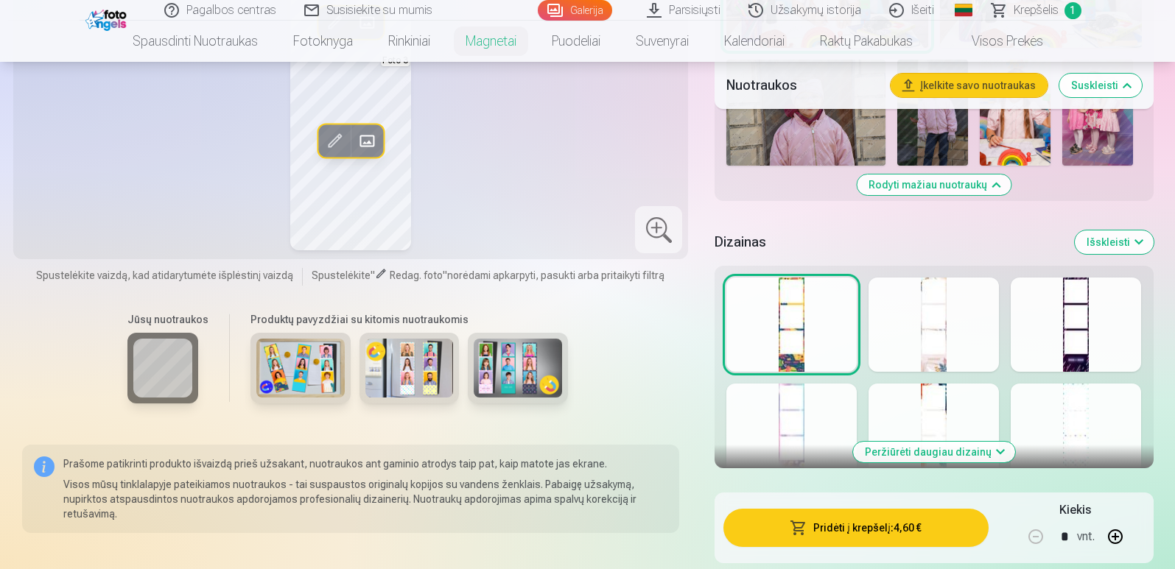
click at [934, 326] on div at bounding box center [933, 325] width 130 height 94
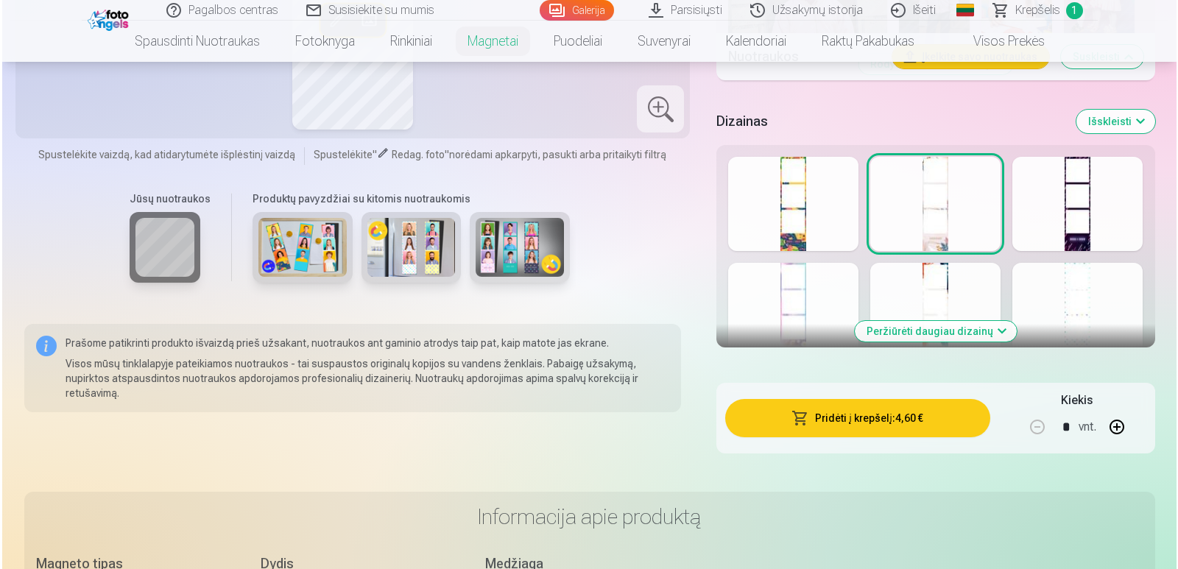
scroll to position [1779, 0]
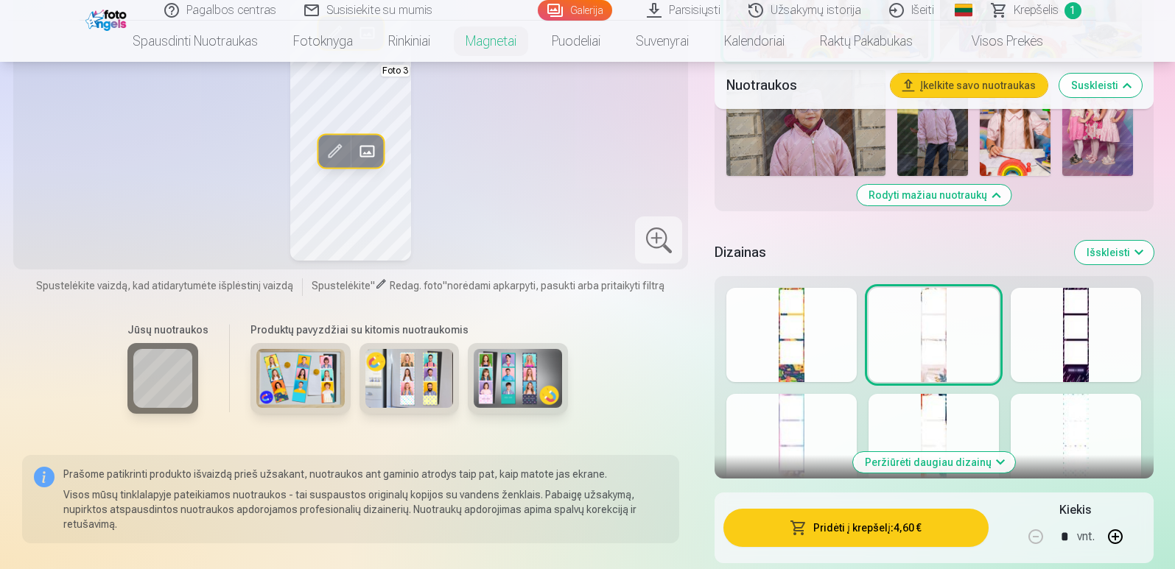
click at [1073, 348] on div at bounding box center [1075, 335] width 130 height 94
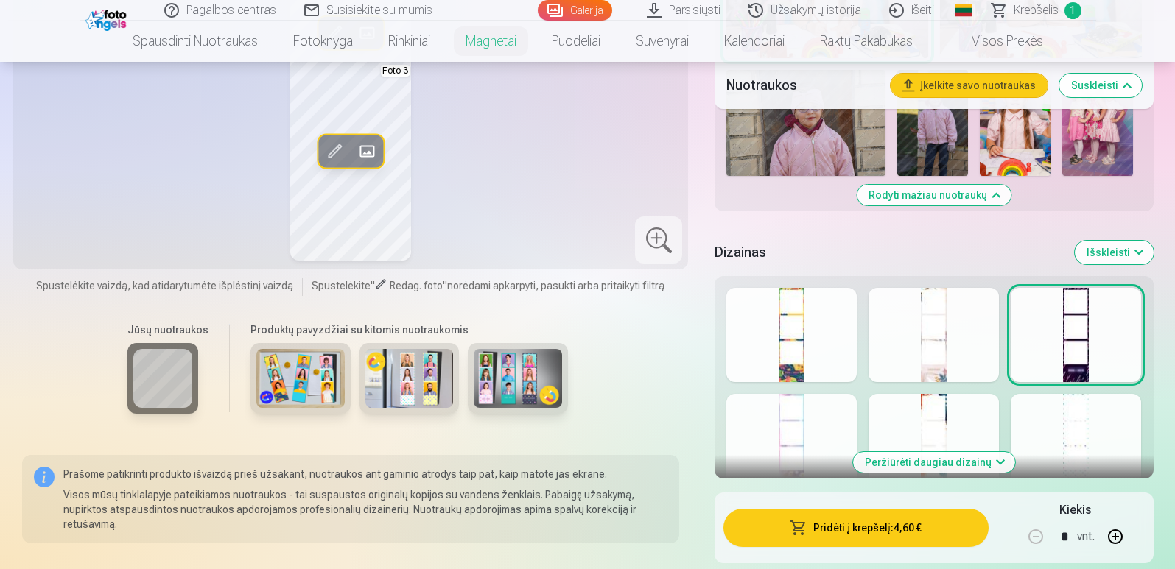
click at [815, 434] on div at bounding box center [791, 441] width 130 height 94
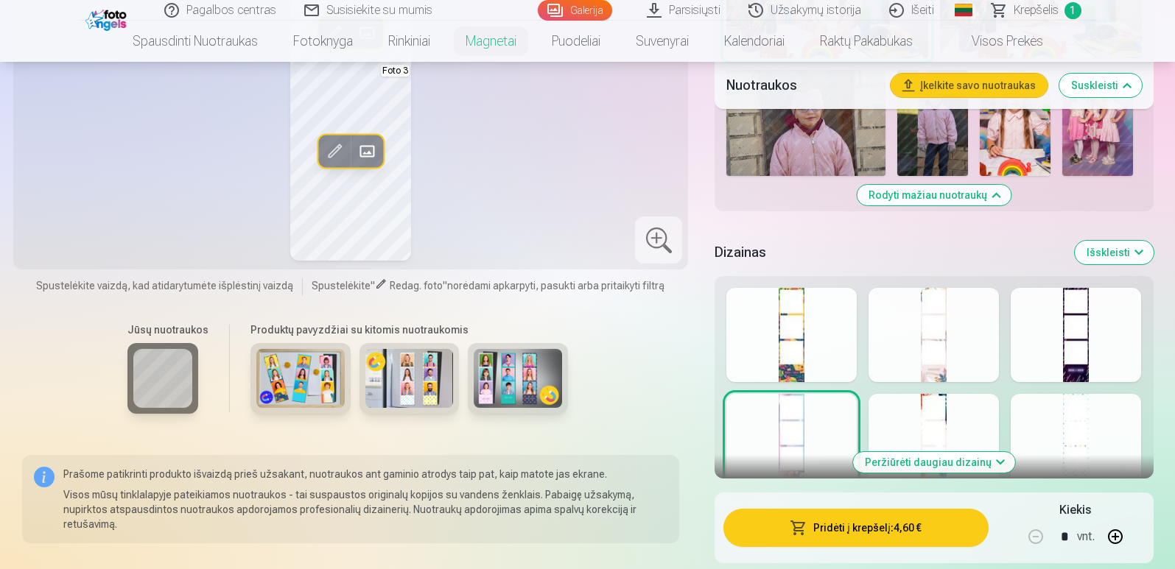
click at [922, 471] on button "Peržiūrėti daugiau dizainų" at bounding box center [934, 462] width 162 height 21
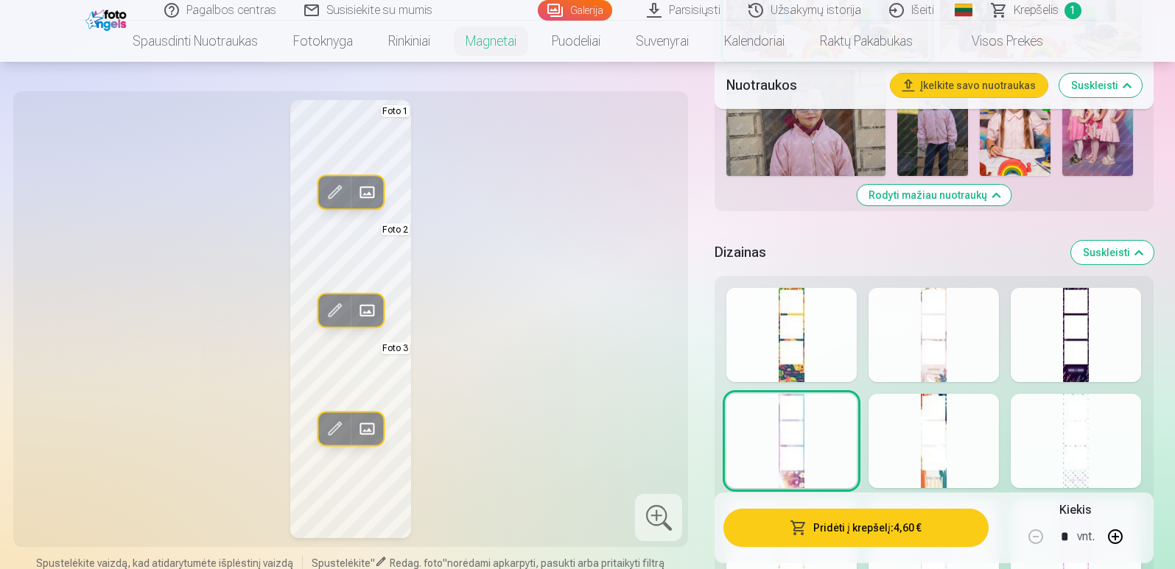
click at [939, 424] on div at bounding box center [933, 441] width 130 height 94
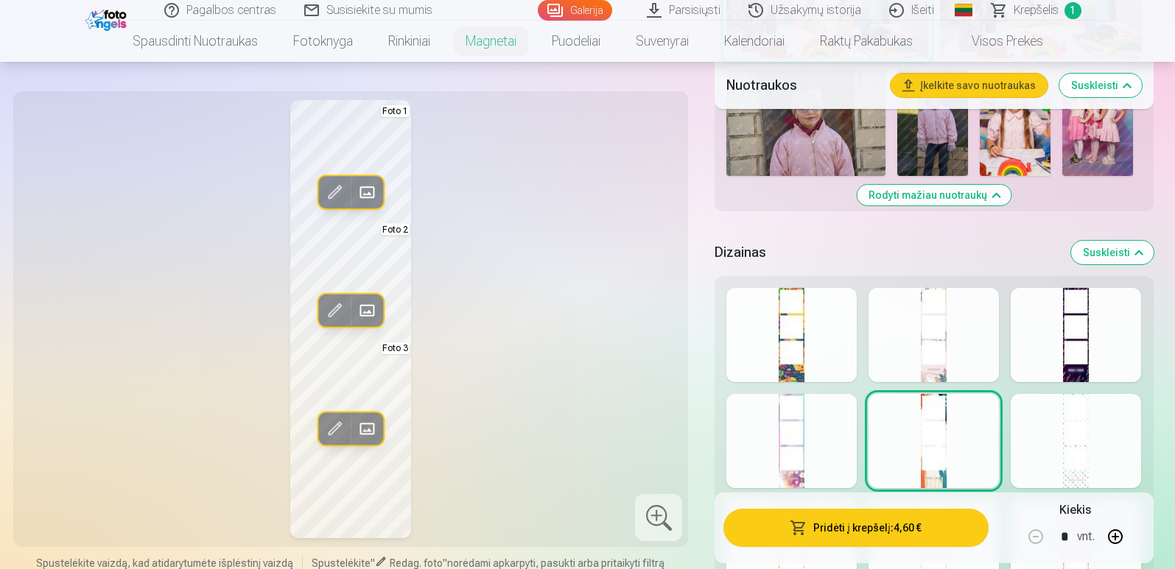
click at [1030, 421] on div at bounding box center [1075, 441] width 130 height 94
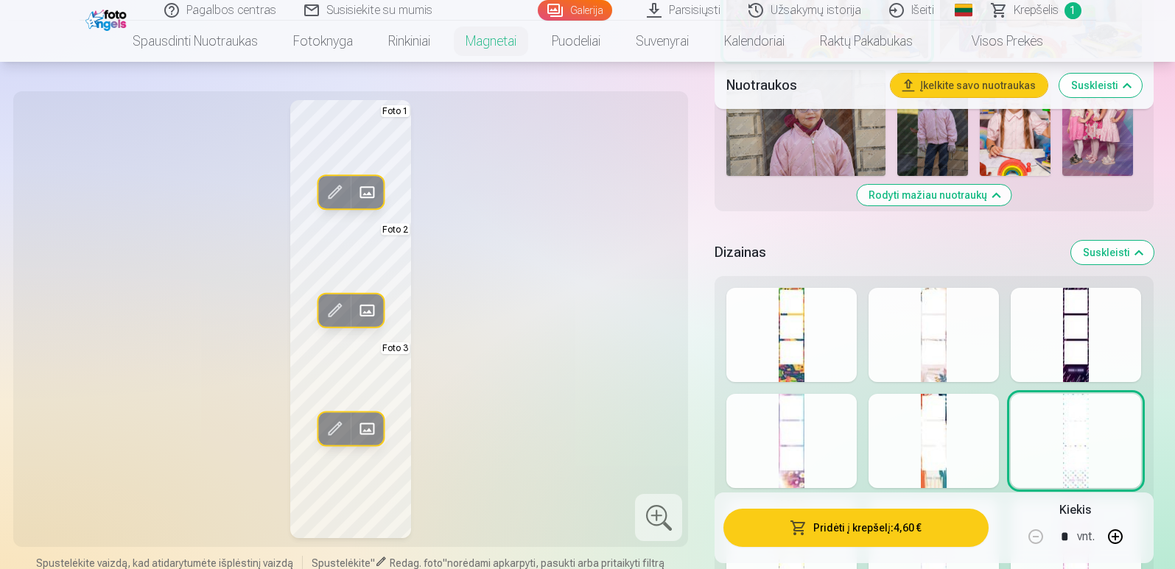
click at [963, 357] on div at bounding box center [933, 335] width 130 height 94
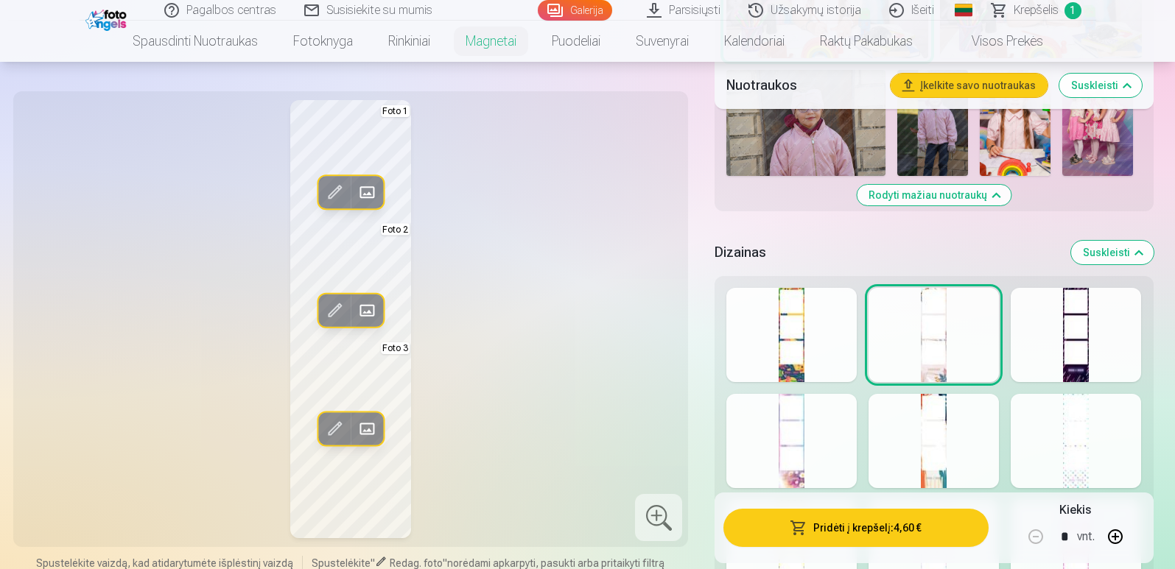
click at [889, 519] on button "Pridėti į krepšelį : 4,60 €" at bounding box center [855, 528] width 264 height 38
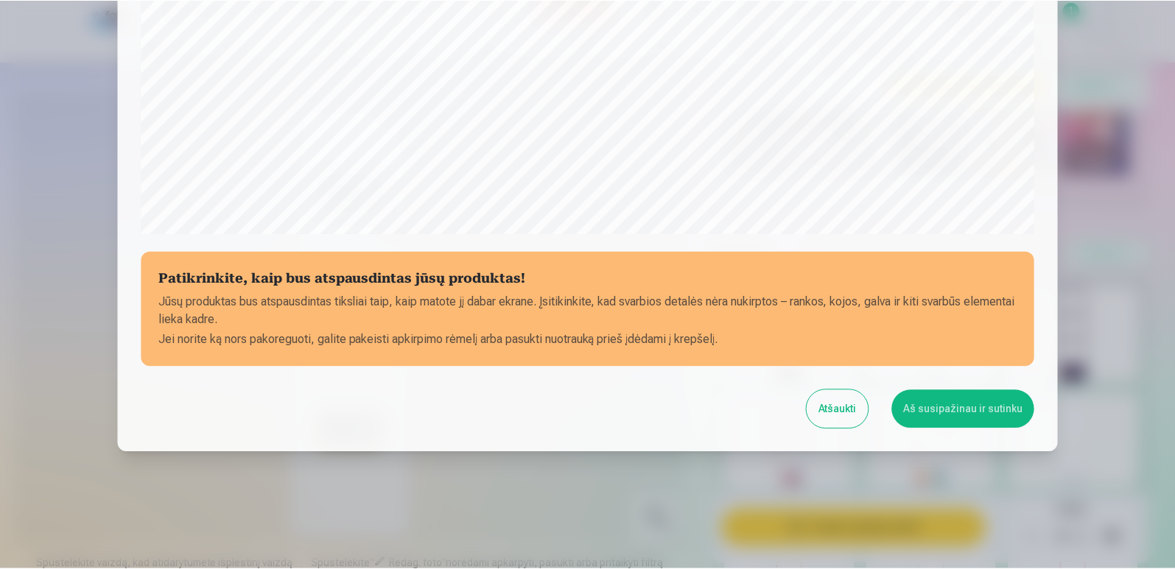
scroll to position [491, 0]
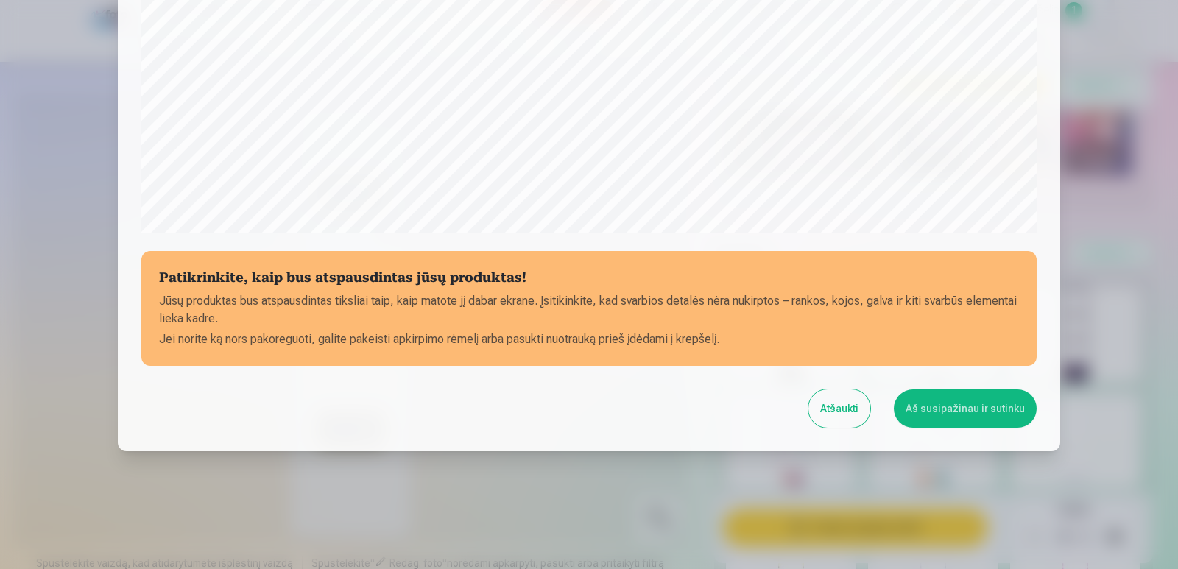
click at [927, 405] on button "Aš susipažinau ir sutinku" at bounding box center [965, 409] width 143 height 38
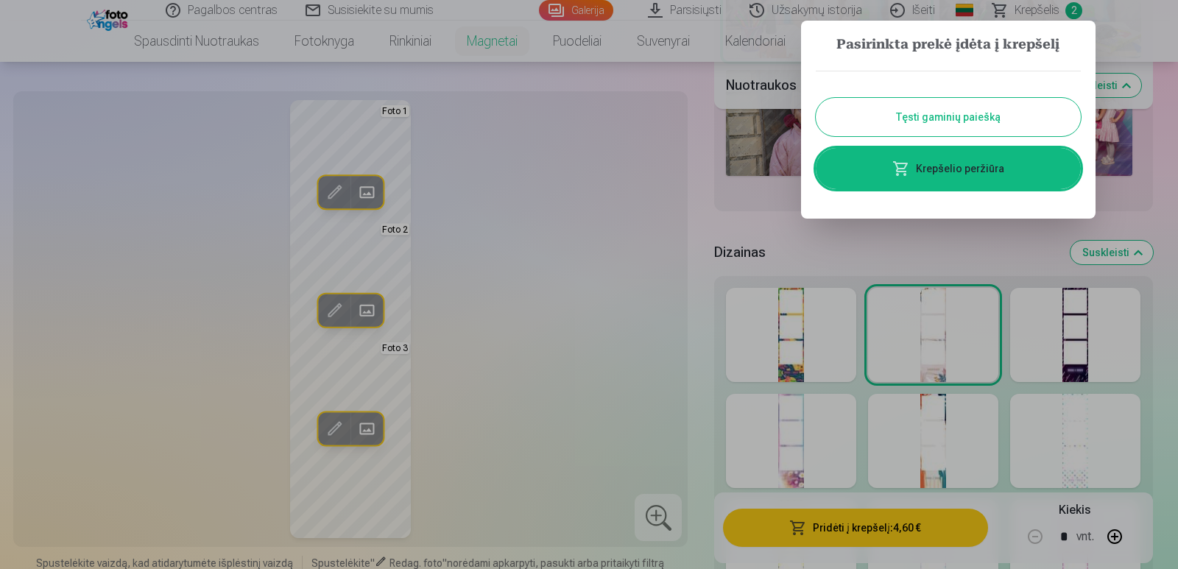
click at [942, 125] on button "Tęsti gaminių paiešką" at bounding box center [948, 117] width 265 height 38
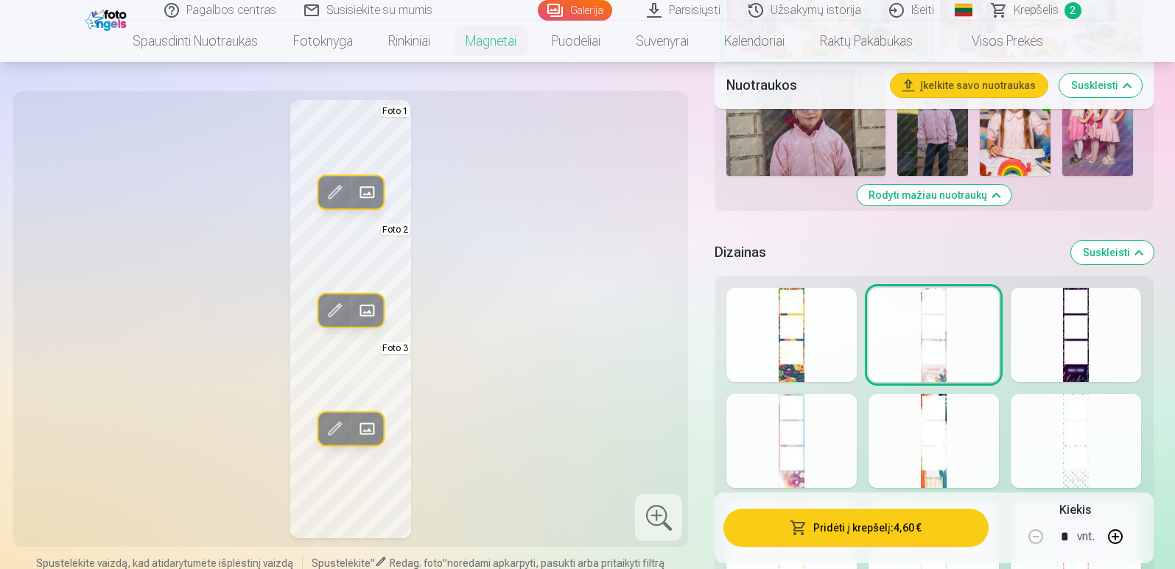
click at [704, 18] on link "Parsisiųsti" at bounding box center [684, 10] width 102 height 21
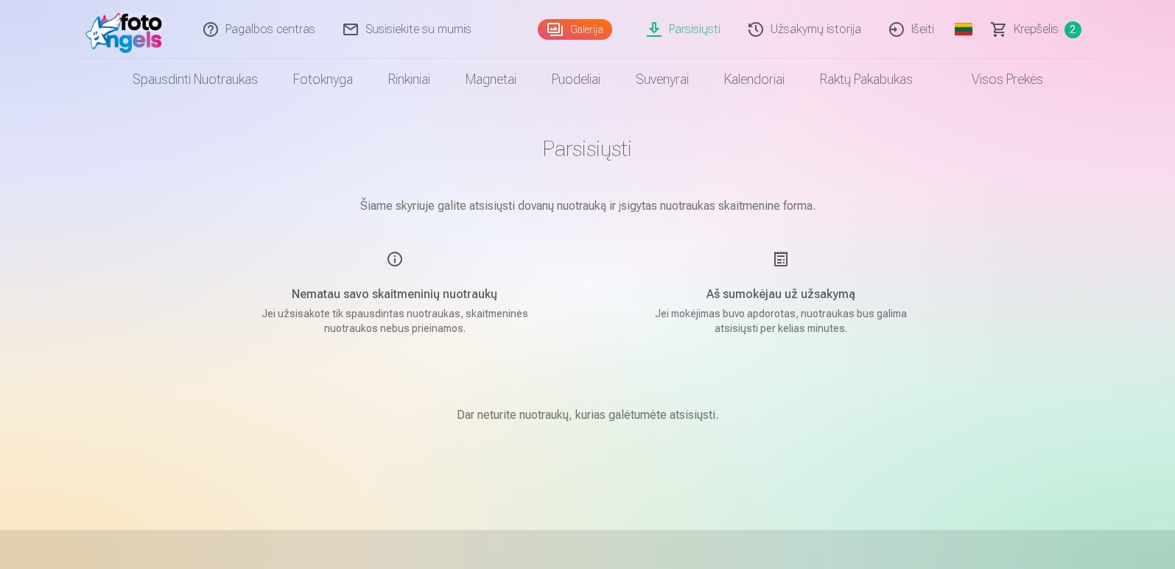
click at [1027, 25] on span "Krepšelis" at bounding box center [1035, 30] width 45 height 18
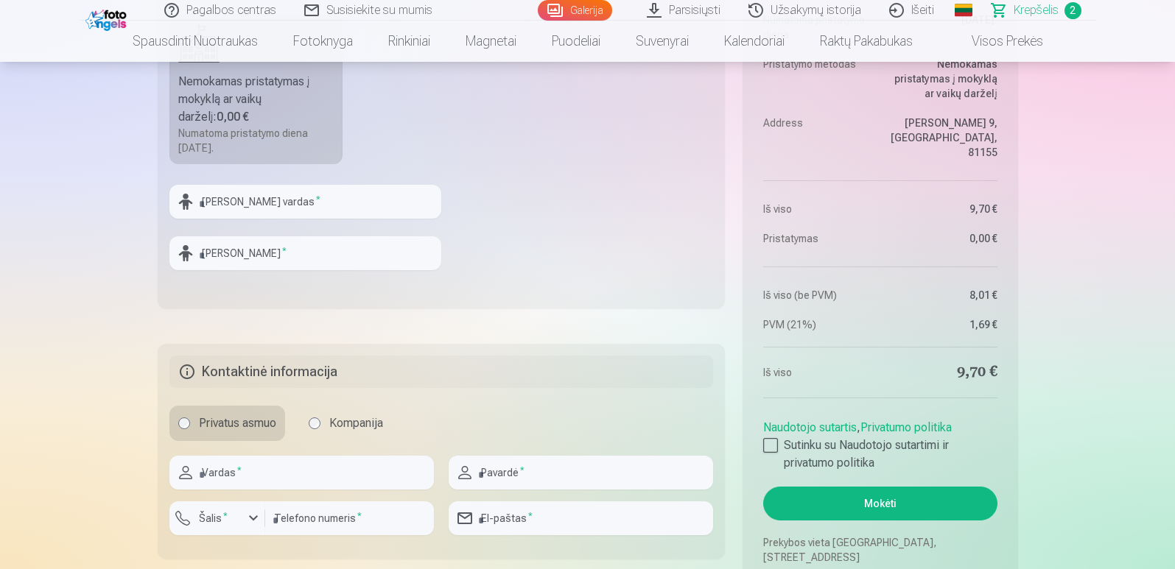
scroll to position [720, 0]
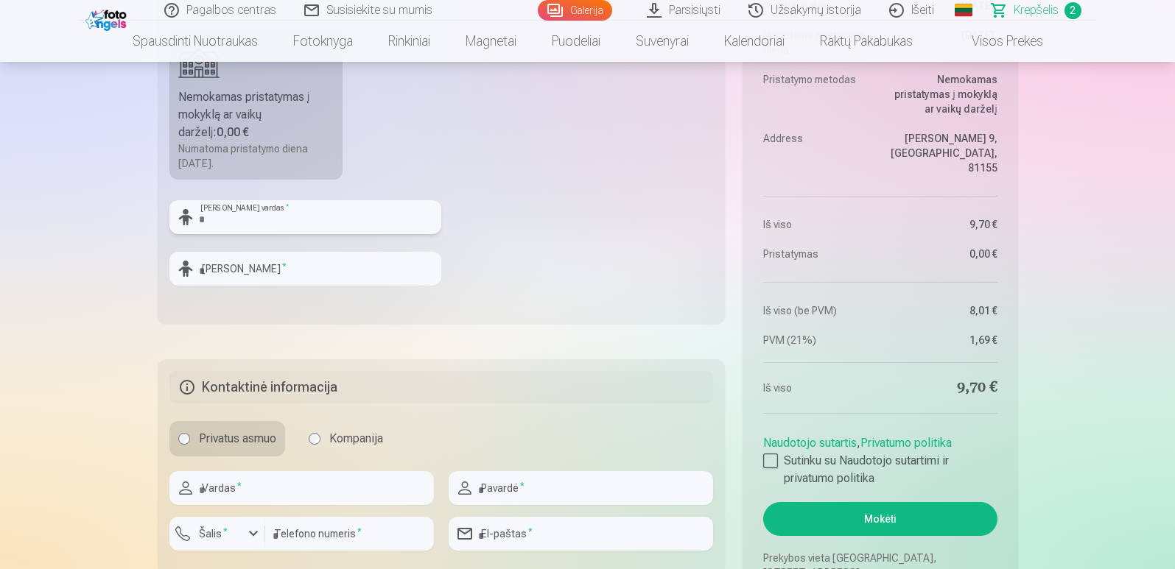
click at [402, 224] on input "text" at bounding box center [305, 217] width 272 height 34
click at [539, 338] on div "Santrauka Order number Krepšelis Status Neapmokėta Purchase date [DATE]. Numato…" at bounding box center [588, 34] width 860 height 1115
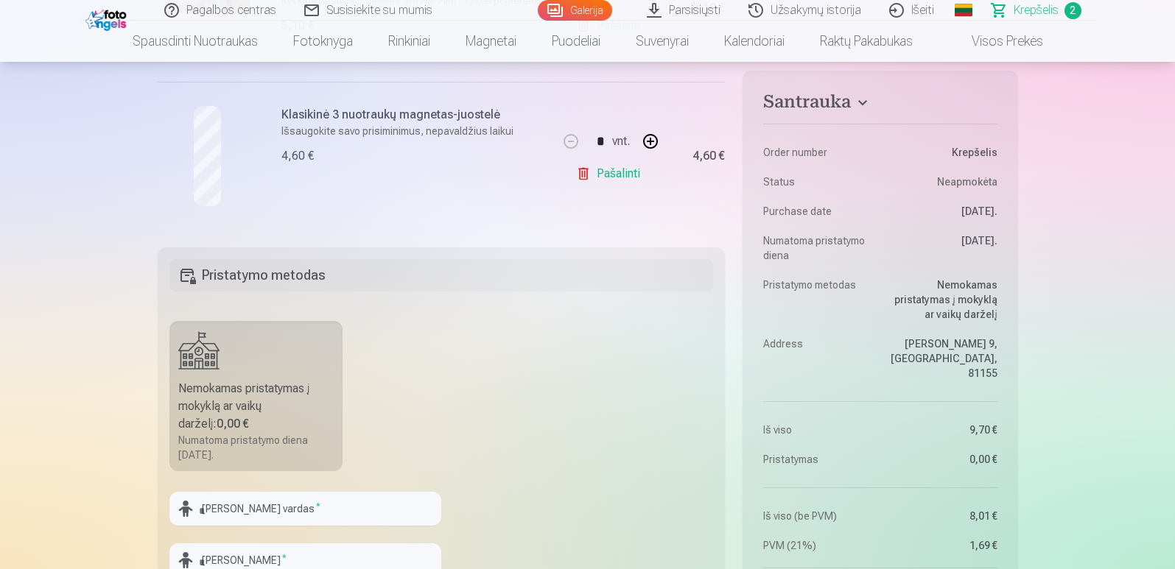
scroll to position [0, 0]
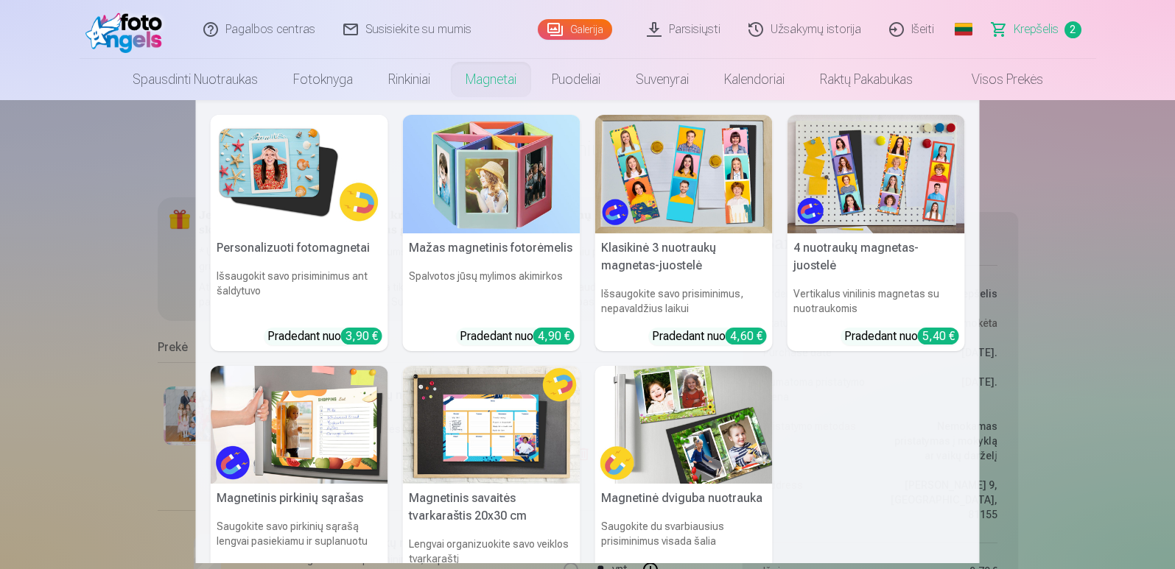
click at [503, 78] on link "Magnetai" at bounding box center [491, 79] width 86 height 41
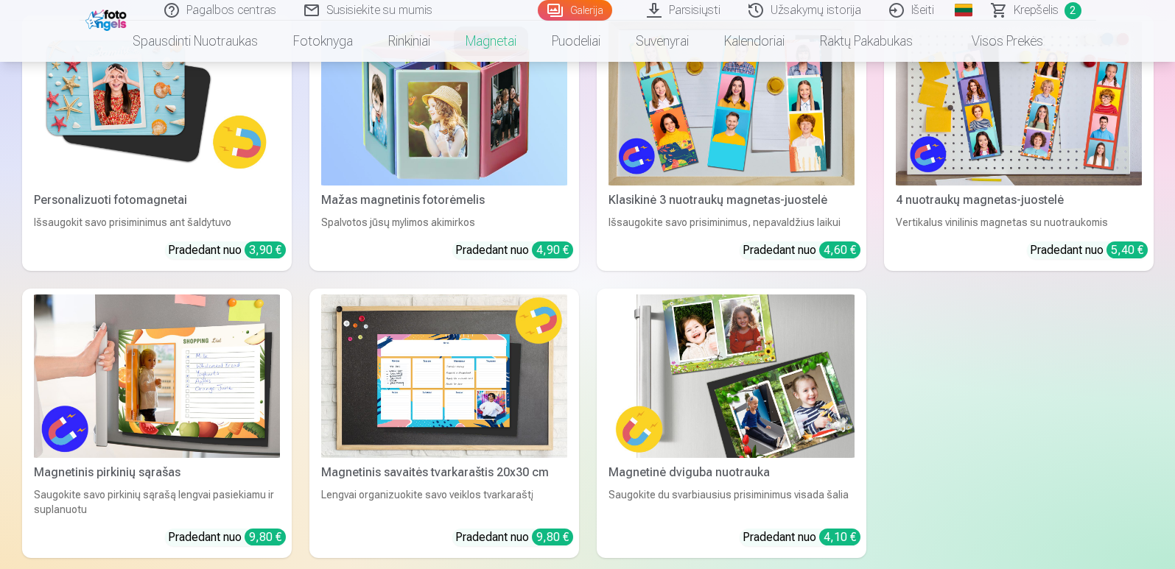
scroll to position [275, 0]
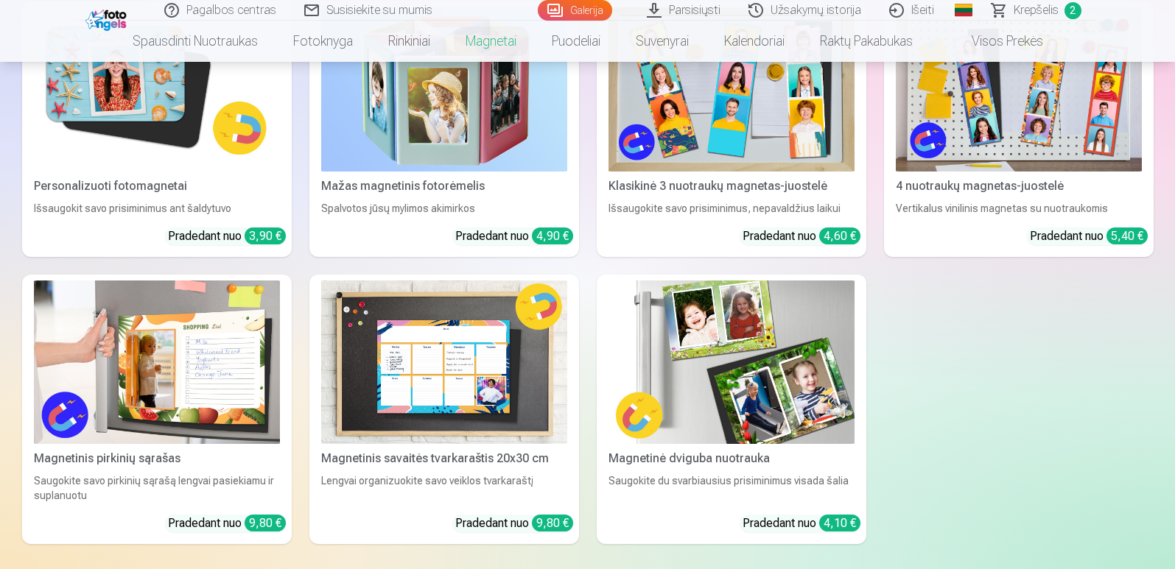
click at [794, 356] on img at bounding box center [731, 363] width 246 height 164
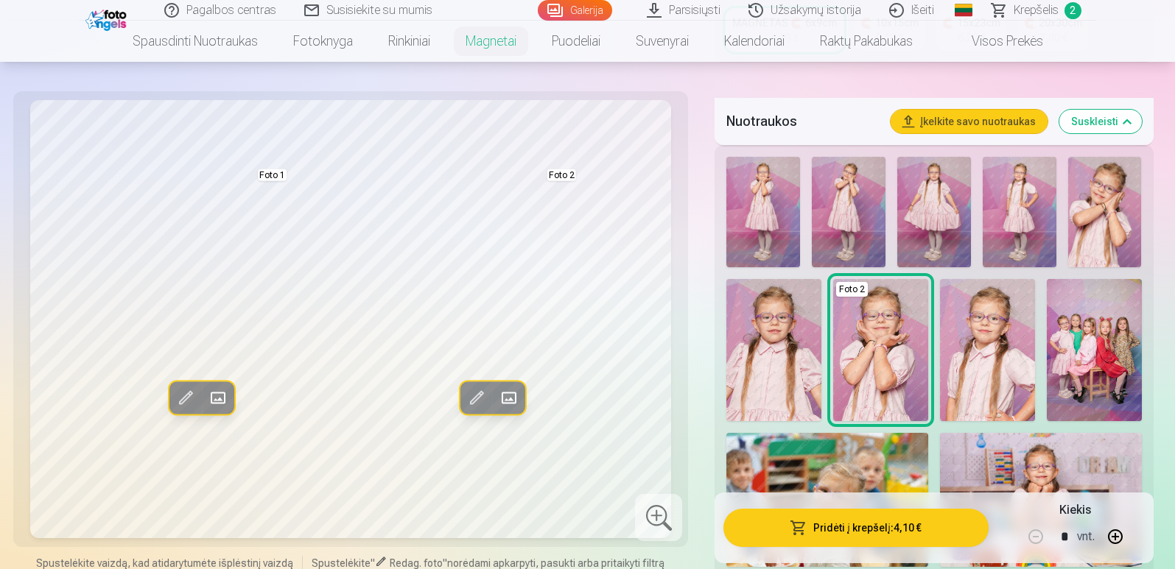
scroll to position [504, 0]
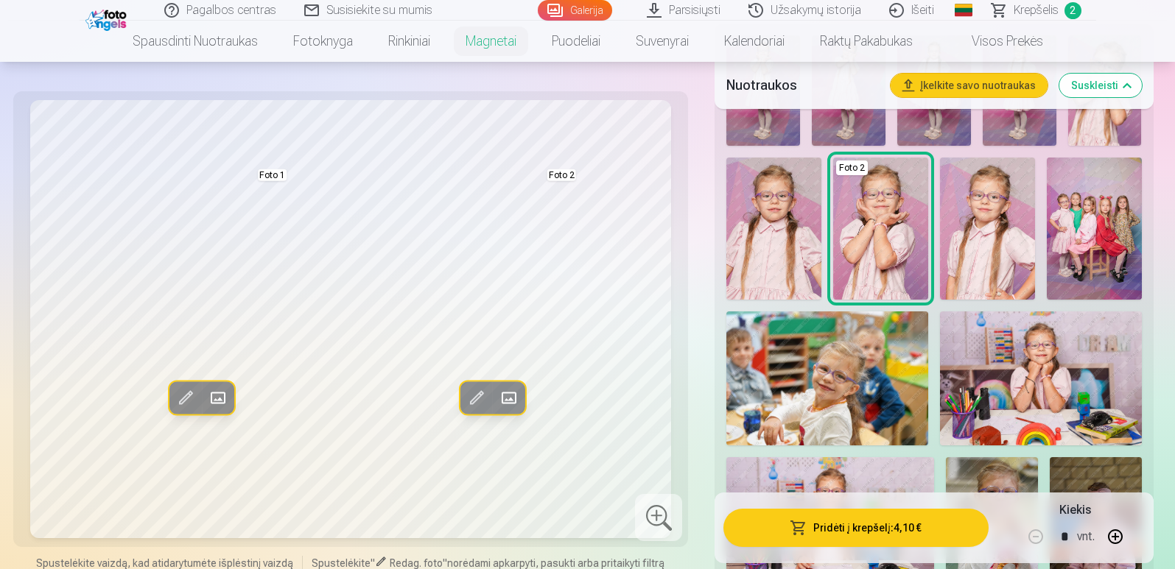
click at [996, 191] on img at bounding box center [987, 229] width 95 height 142
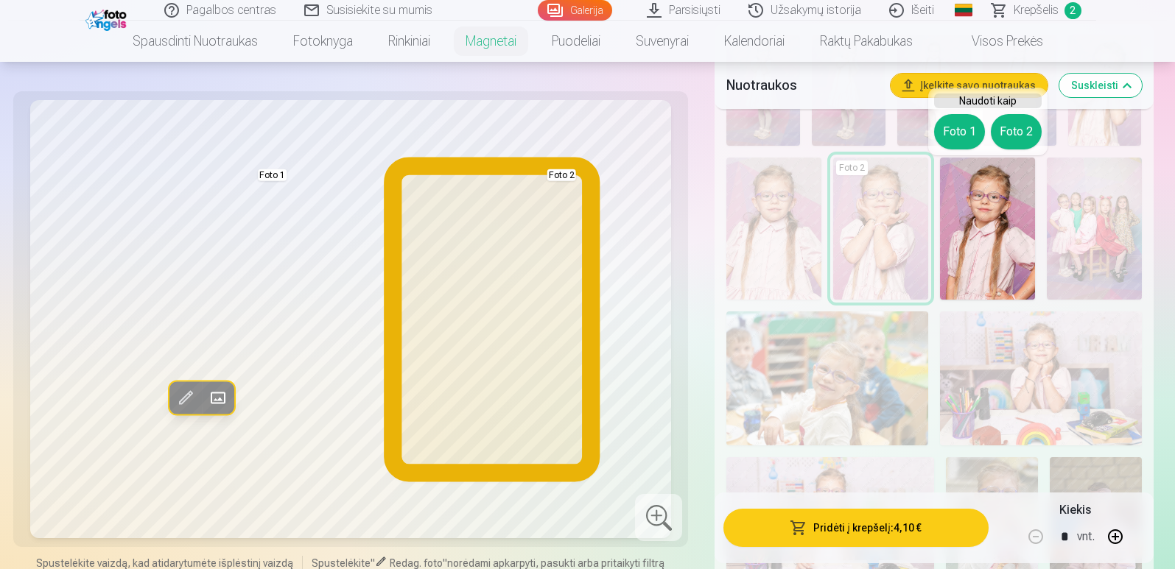
click at [1019, 134] on button "Foto 2" at bounding box center [1016, 131] width 51 height 35
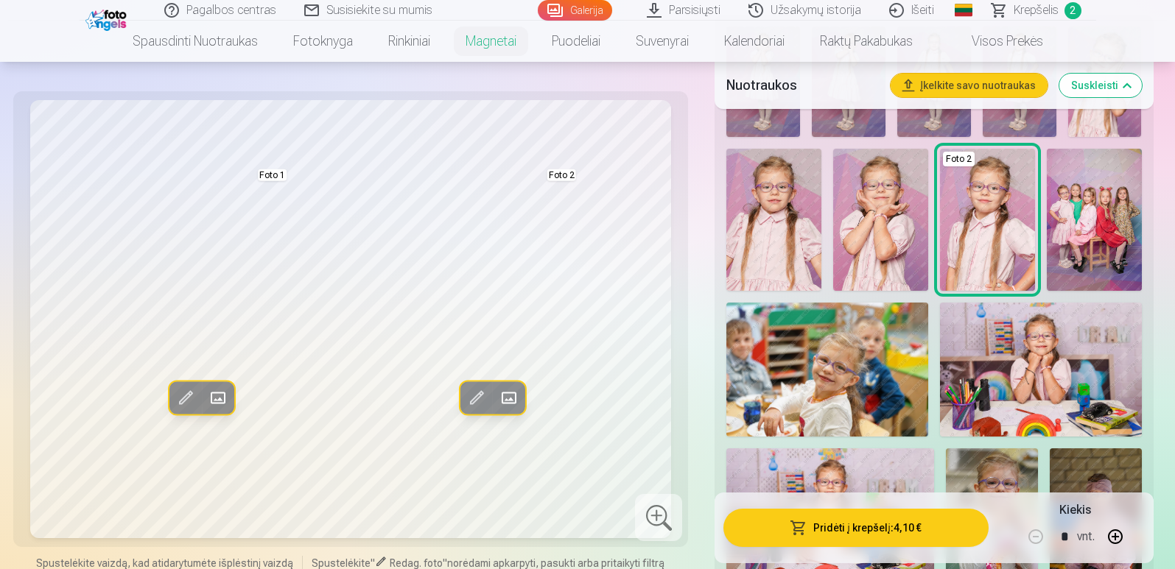
scroll to position [594, 0]
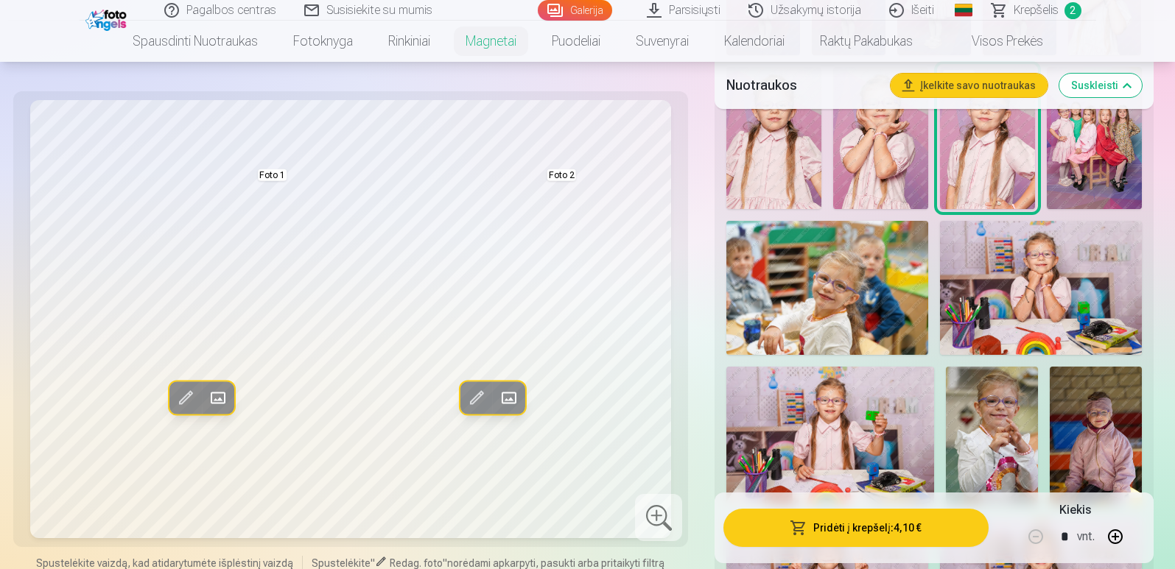
click at [851, 444] on img at bounding box center [829, 436] width 207 height 138
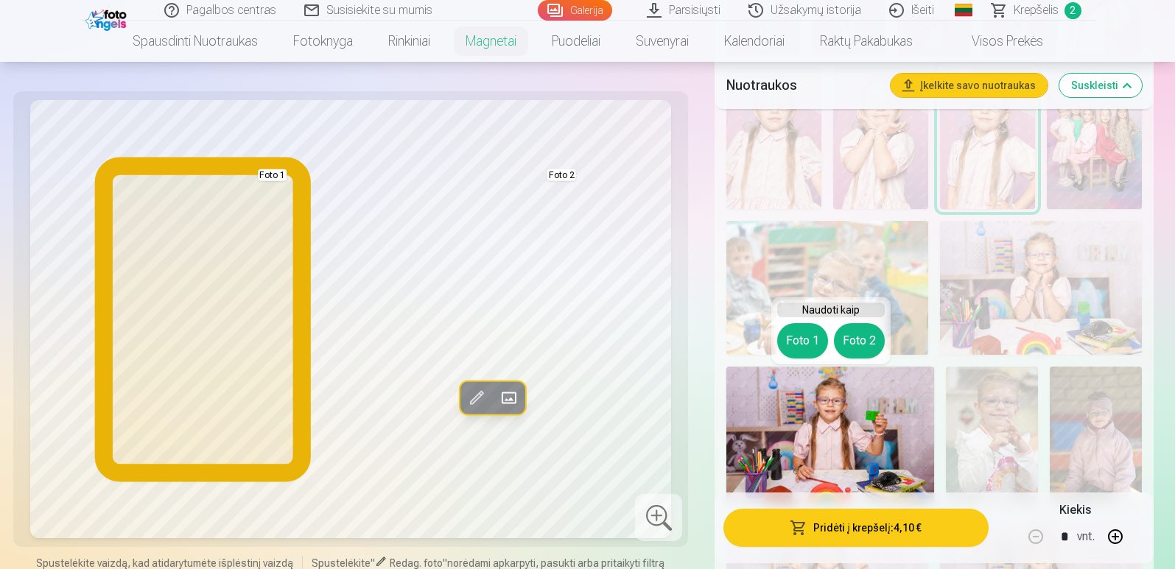
click at [818, 334] on button "Foto 1" at bounding box center [802, 340] width 51 height 35
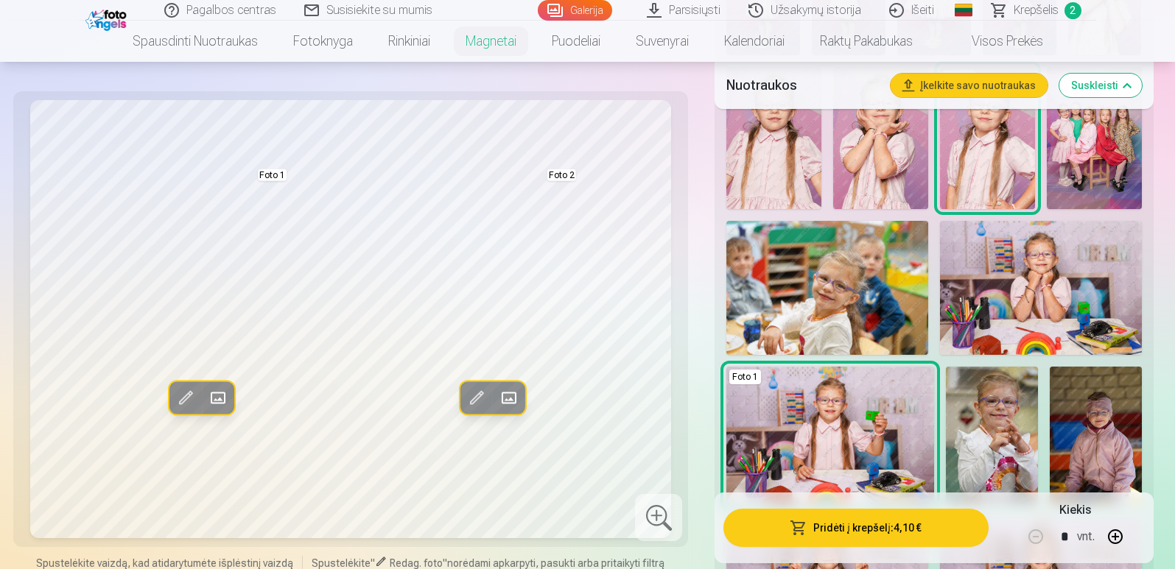
click at [980, 435] on img at bounding box center [992, 436] width 92 height 138
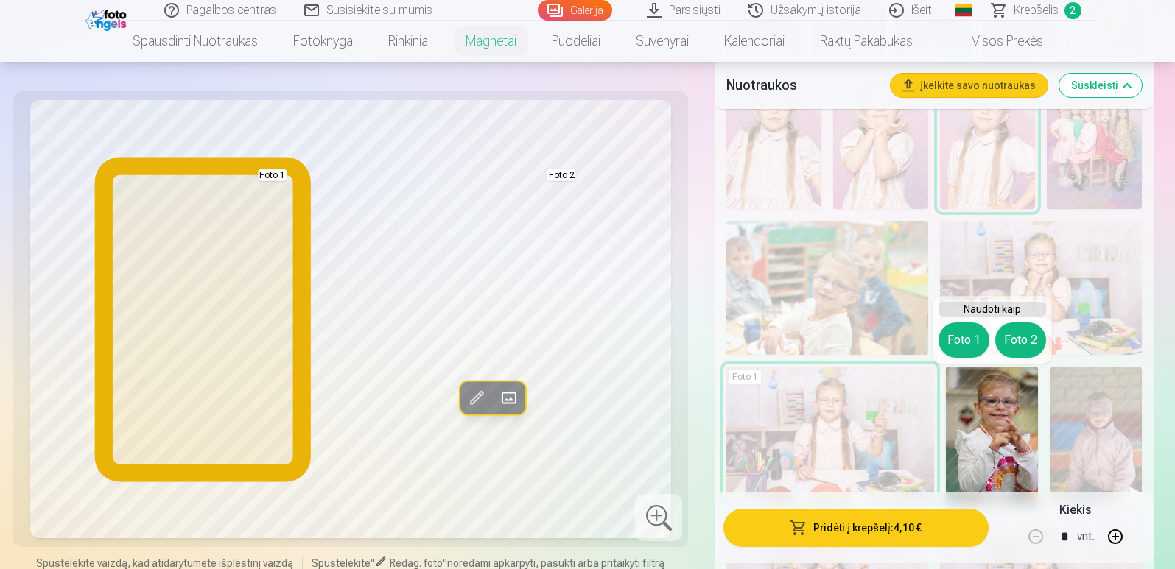
click at [974, 335] on button "Foto 1" at bounding box center [963, 340] width 51 height 35
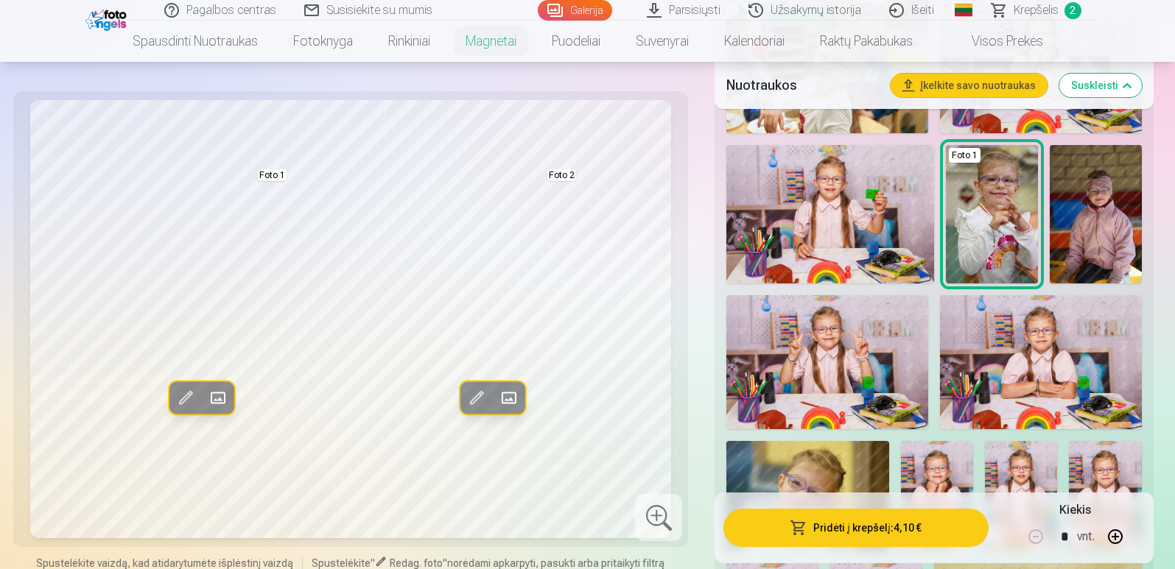
scroll to position [1088, 0]
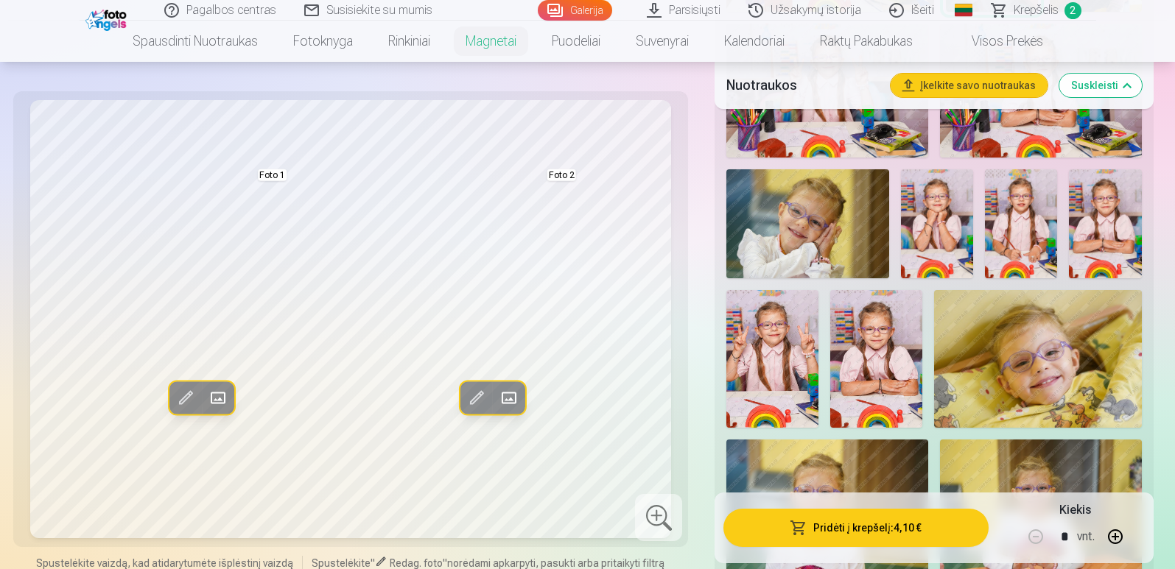
click at [952, 211] on img at bounding box center [937, 223] width 72 height 108
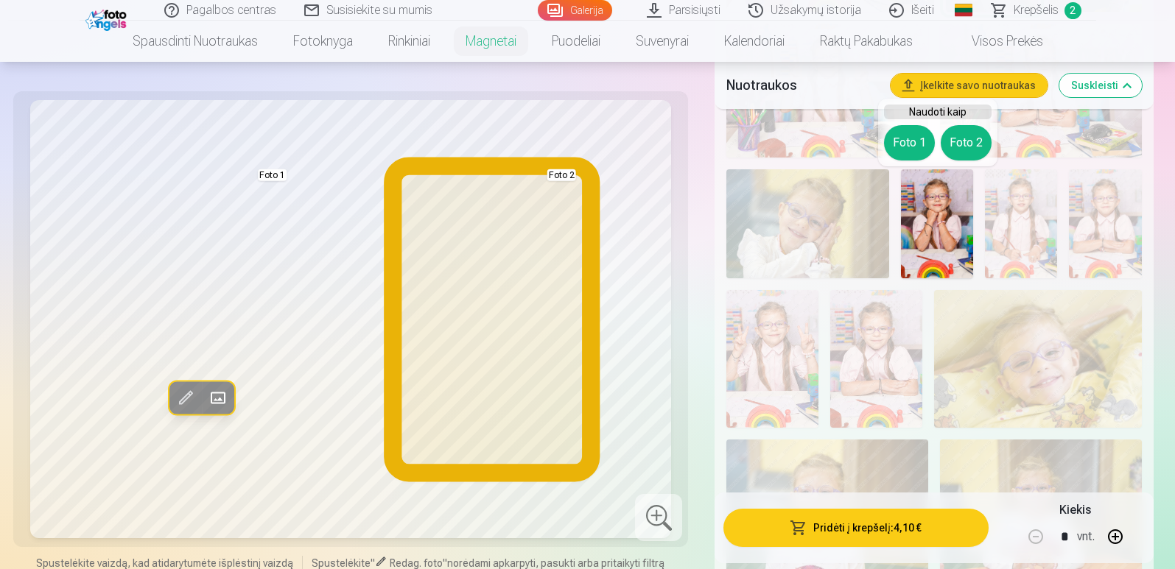
click at [966, 139] on button "Foto 2" at bounding box center [966, 142] width 51 height 35
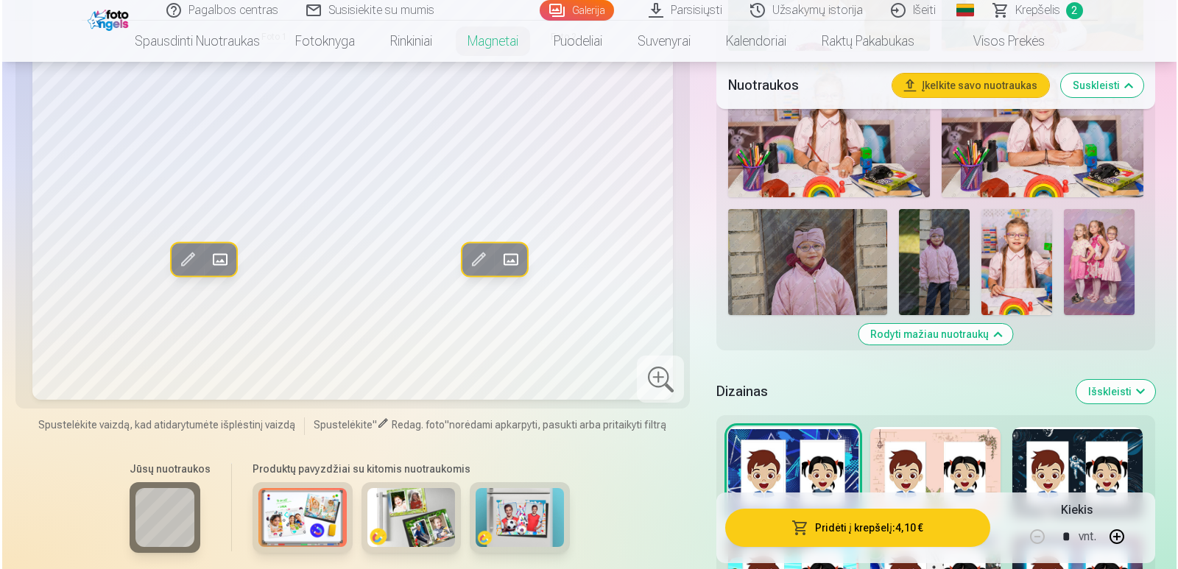
scroll to position [1631, 0]
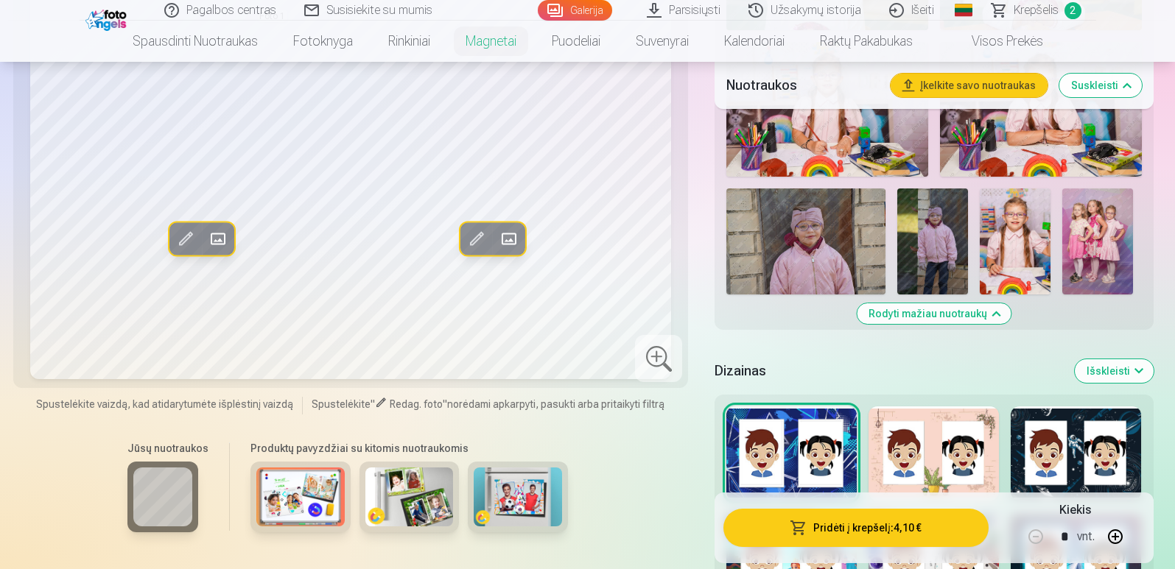
click at [849, 535] on button "Pridėti į krepšelį : 4,10 €" at bounding box center [855, 528] width 264 height 38
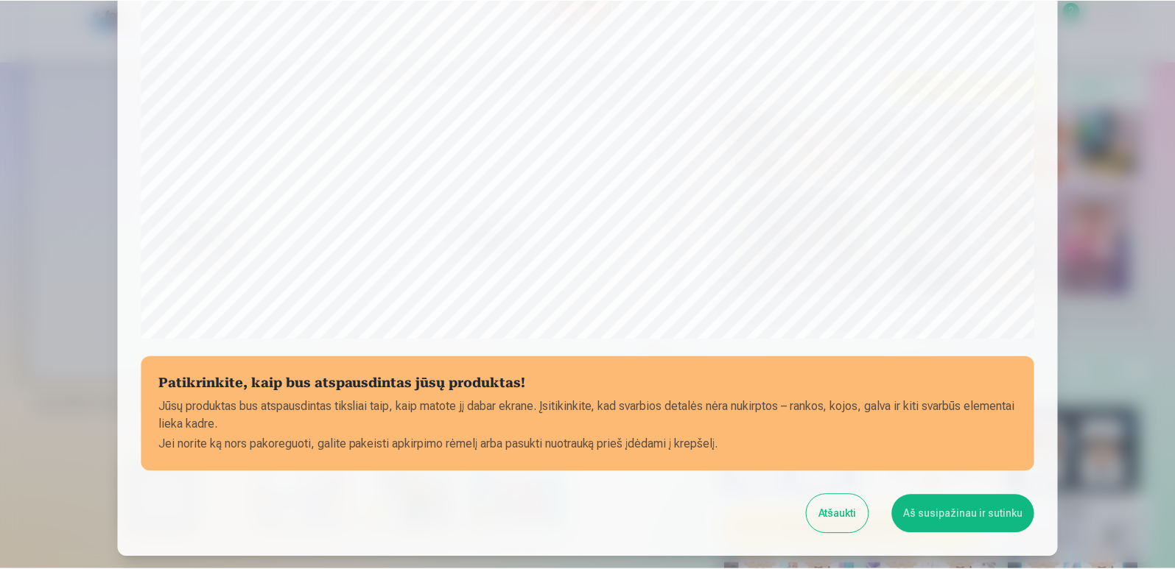
scroll to position [491, 0]
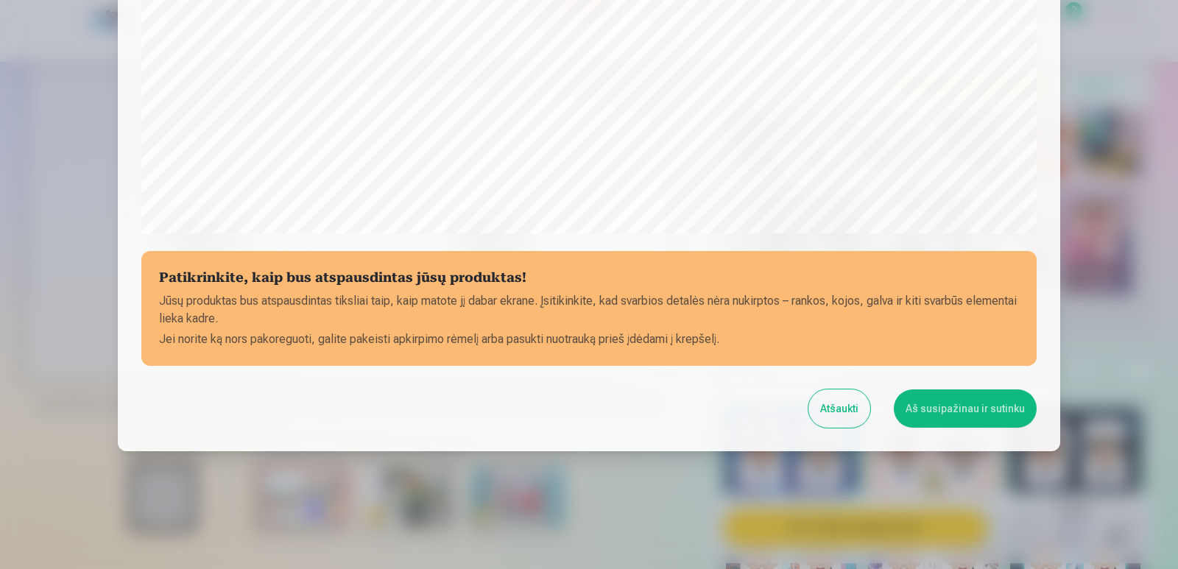
click at [829, 412] on button "Atšaukti" at bounding box center [840, 409] width 62 height 38
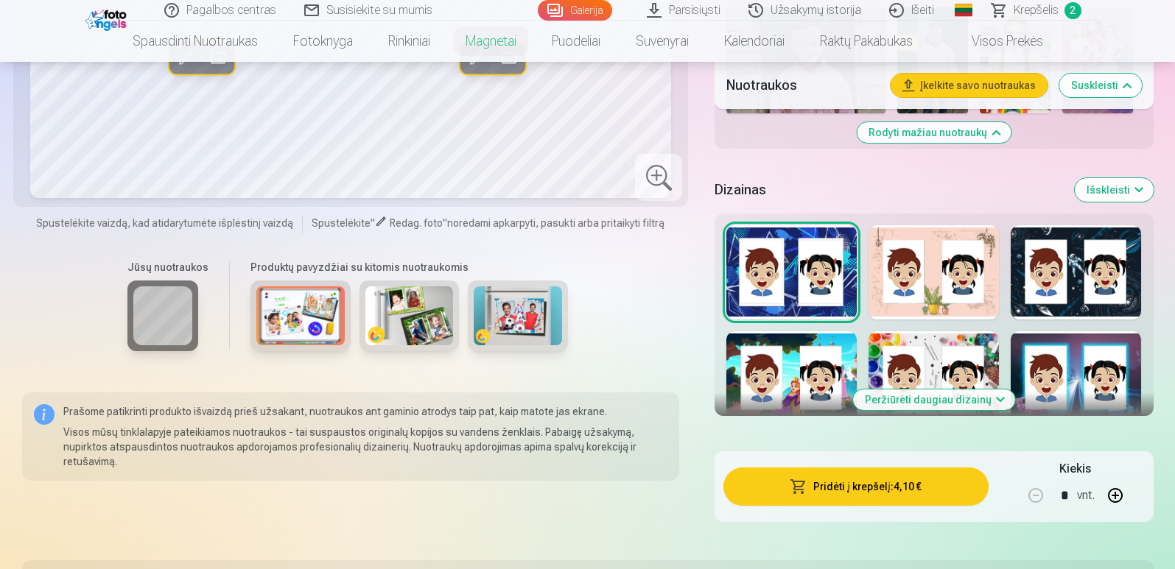
scroll to position [1823, 0]
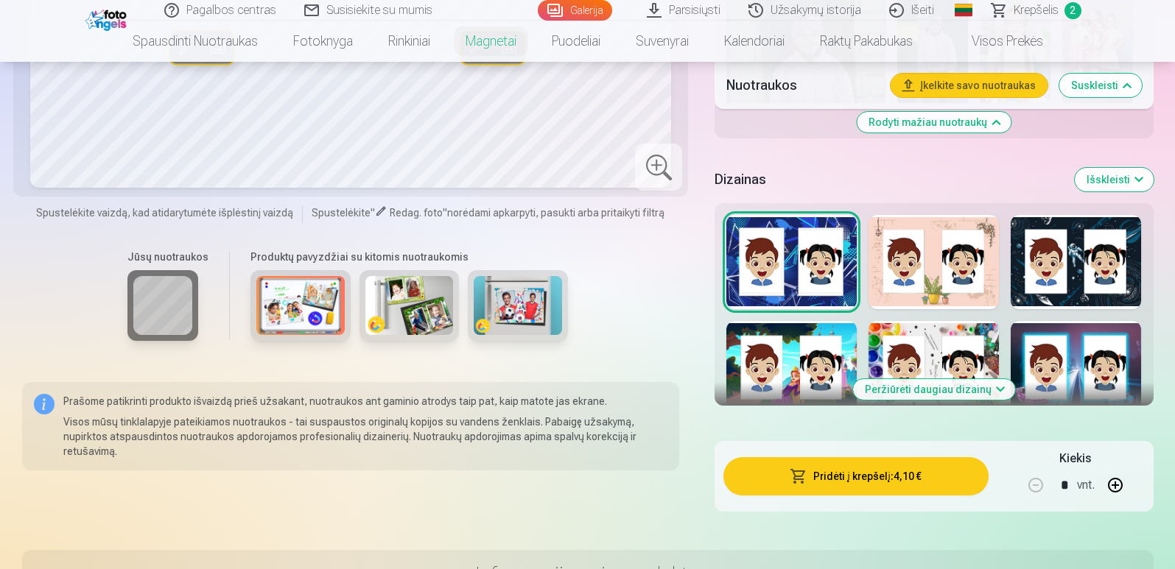
click at [921, 388] on button "Peržiūrėti daugiau dizainų" at bounding box center [934, 389] width 162 height 21
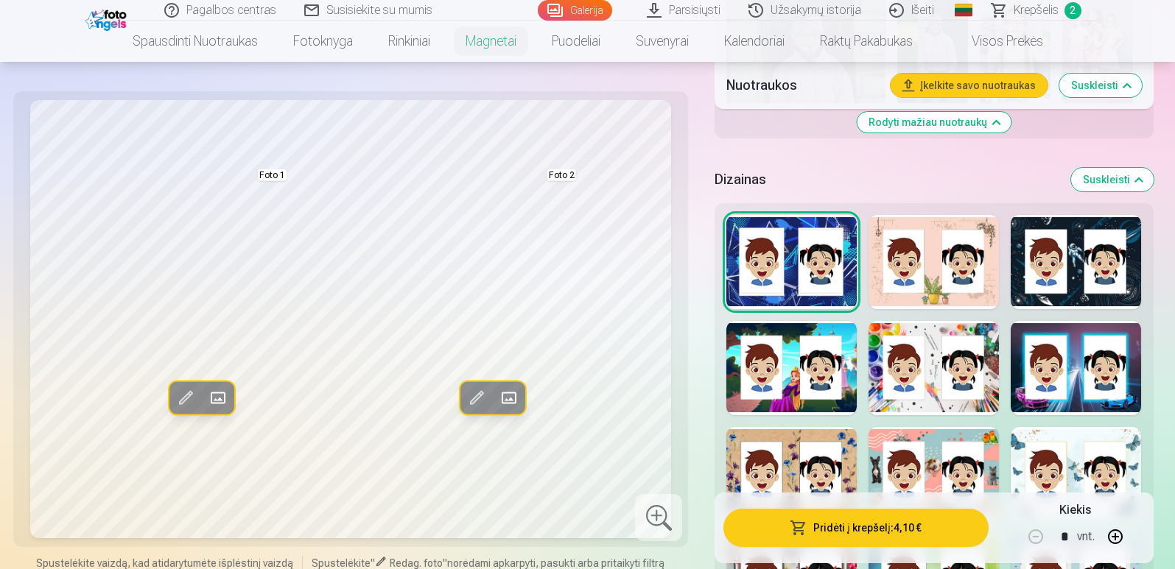
click at [941, 245] on div at bounding box center [933, 262] width 130 height 94
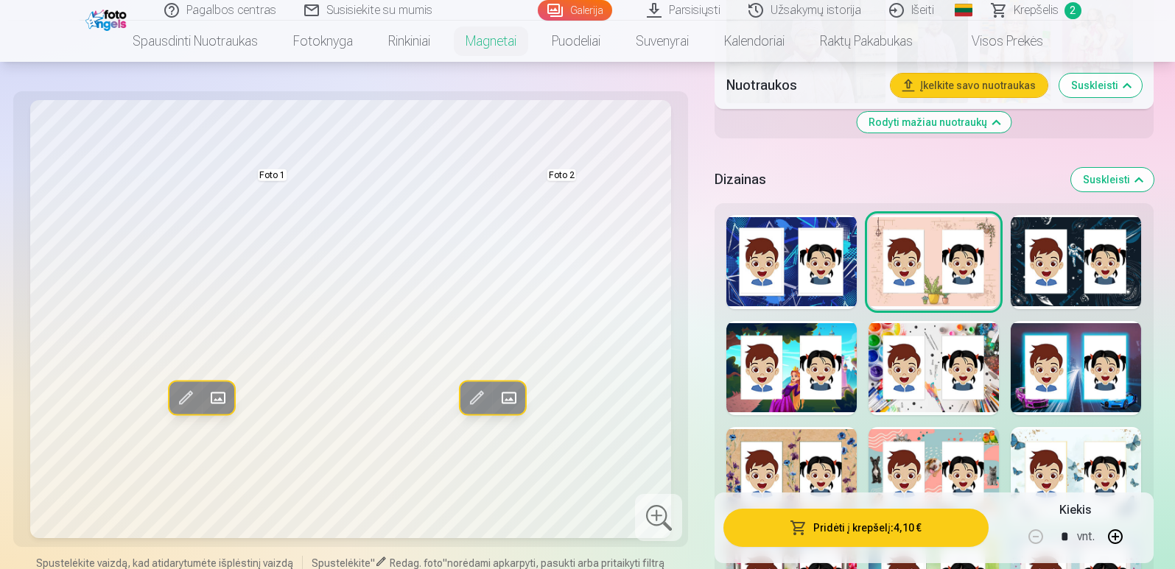
click at [928, 465] on div at bounding box center [933, 474] width 130 height 94
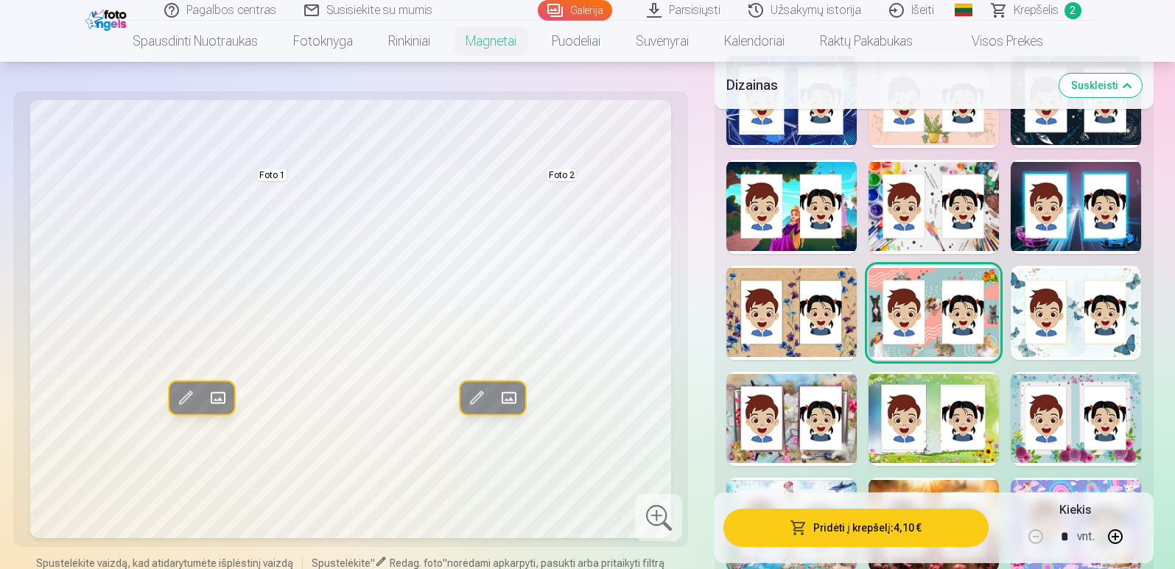
scroll to position [2187, 0]
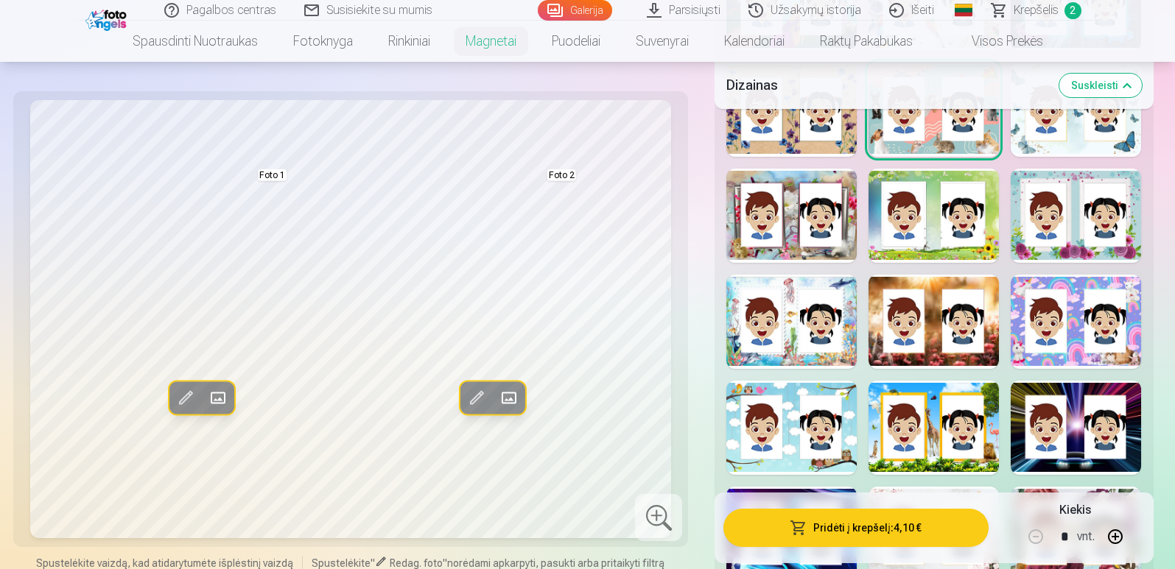
click at [854, 407] on div "Rodyti mažiau dizainų" at bounding box center [933, 391] width 438 height 1105
click at [795, 418] on div at bounding box center [791, 428] width 130 height 94
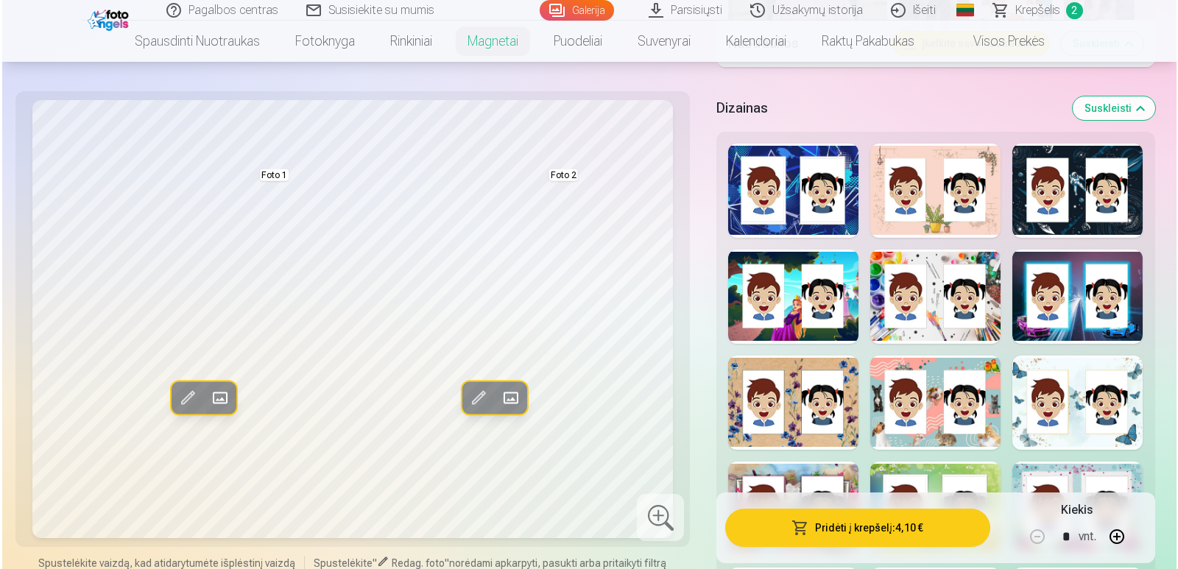
scroll to position [1827, 0]
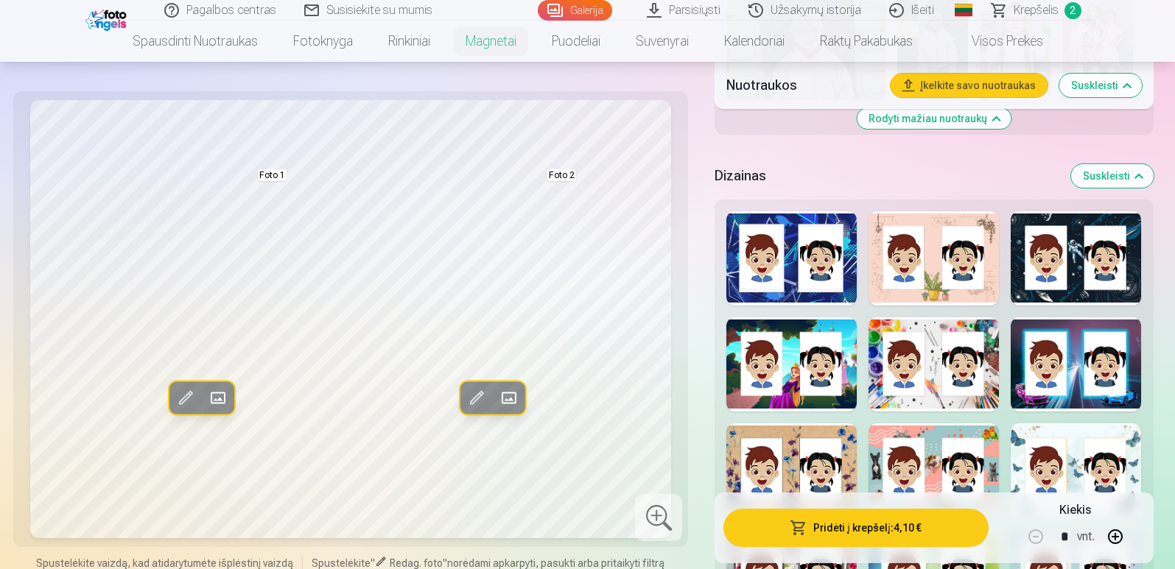
click at [1046, 435] on div at bounding box center [1075, 470] width 130 height 94
click at [840, 523] on button "Pridėti į krepšelį : 4,10 €" at bounding box center [855, 528] width 264 height 38
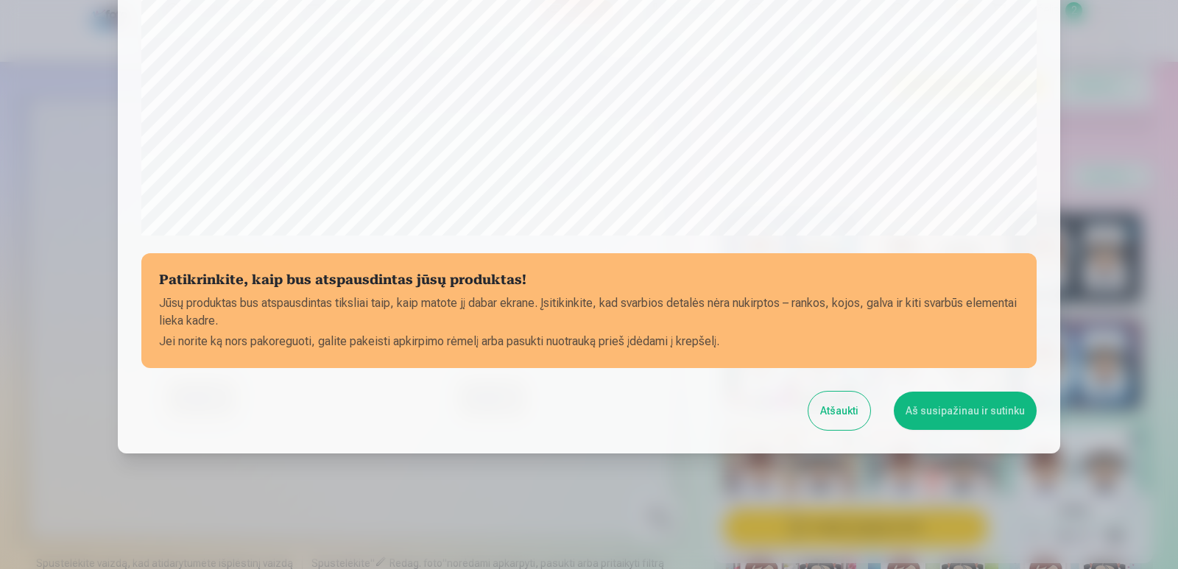
scroll to position [491, 0]
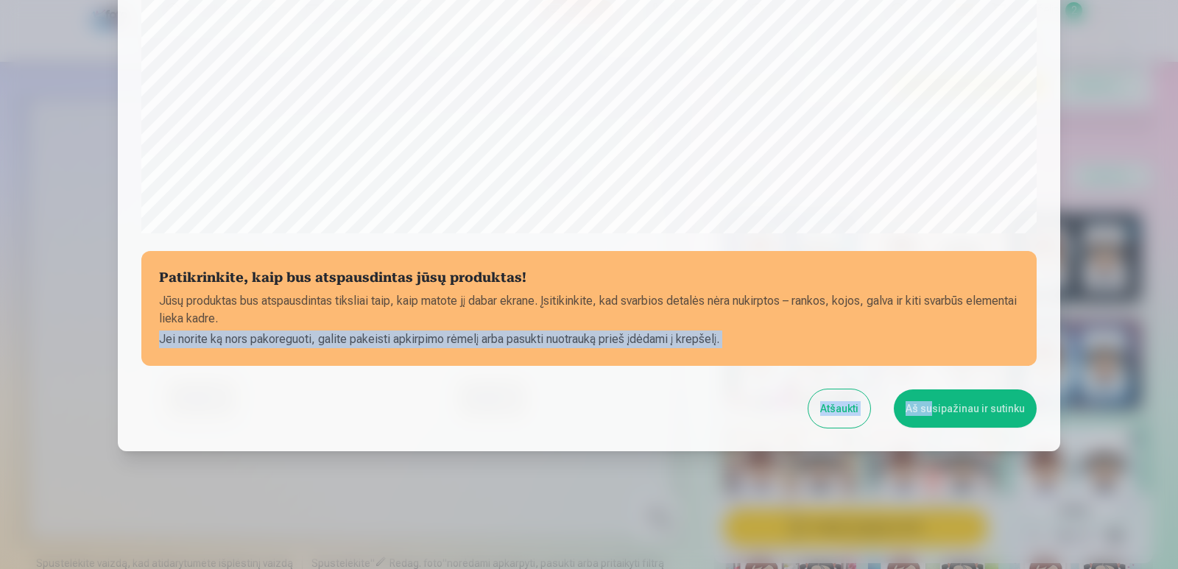
drag, startPoint x: 952, startPoint y: 326, endPoint x: 932, endPoint y: 422, distance: 98.4
click at [941, 416] on button "Aš susipažinau ir sutinku" at bounding box center [965, 409] width 143 height 38
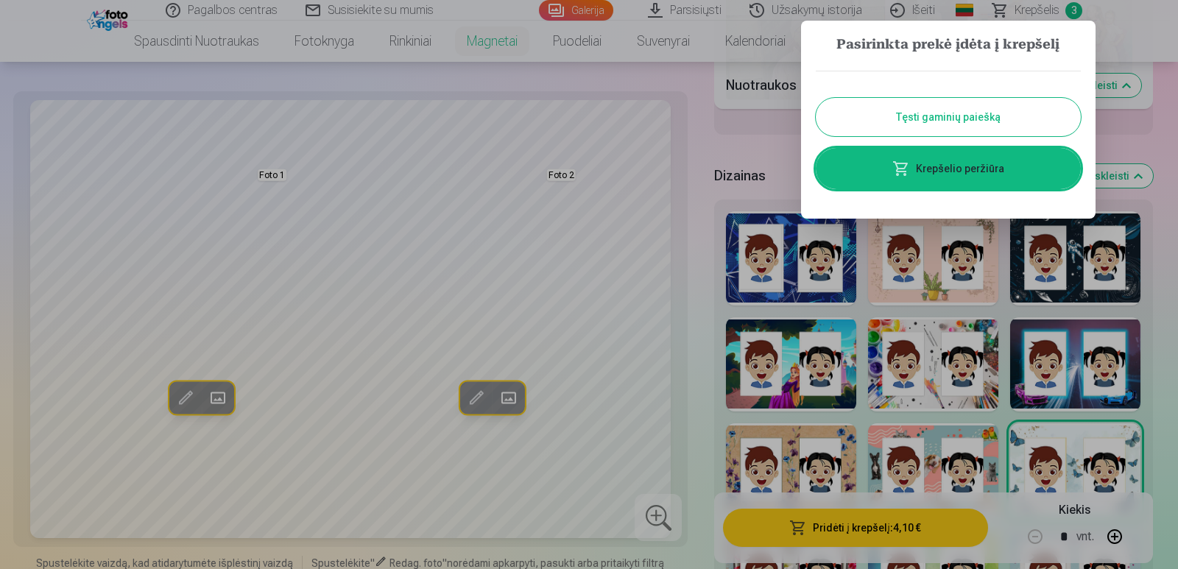
click at [935, 112] on button "Tęsti gaminių paiešką" at bounding box center [948, 117] width 265 height 38
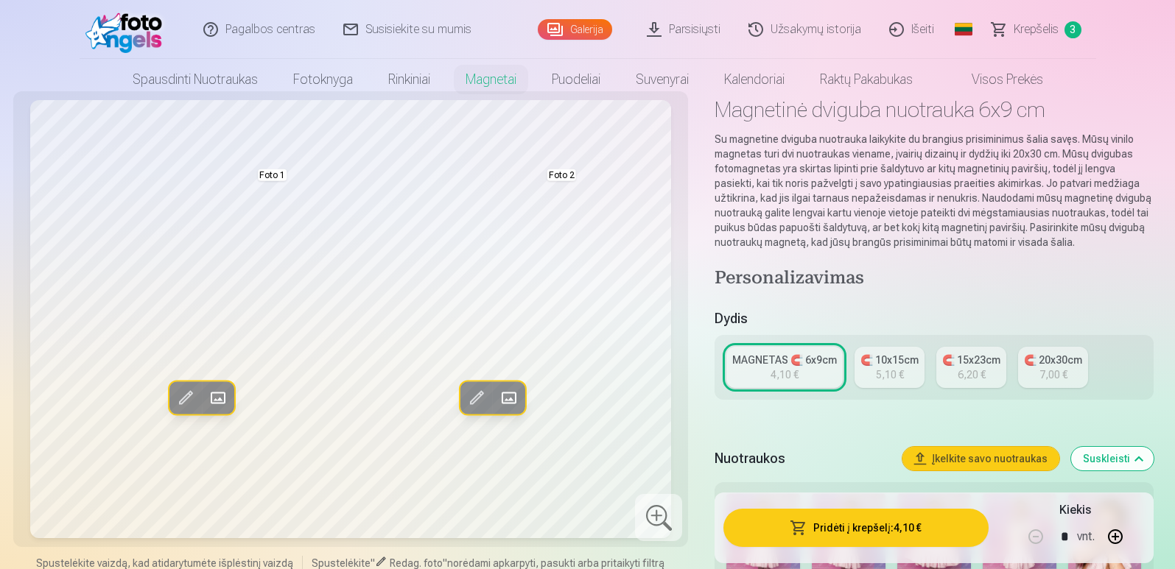
scroll to position [0, 0]
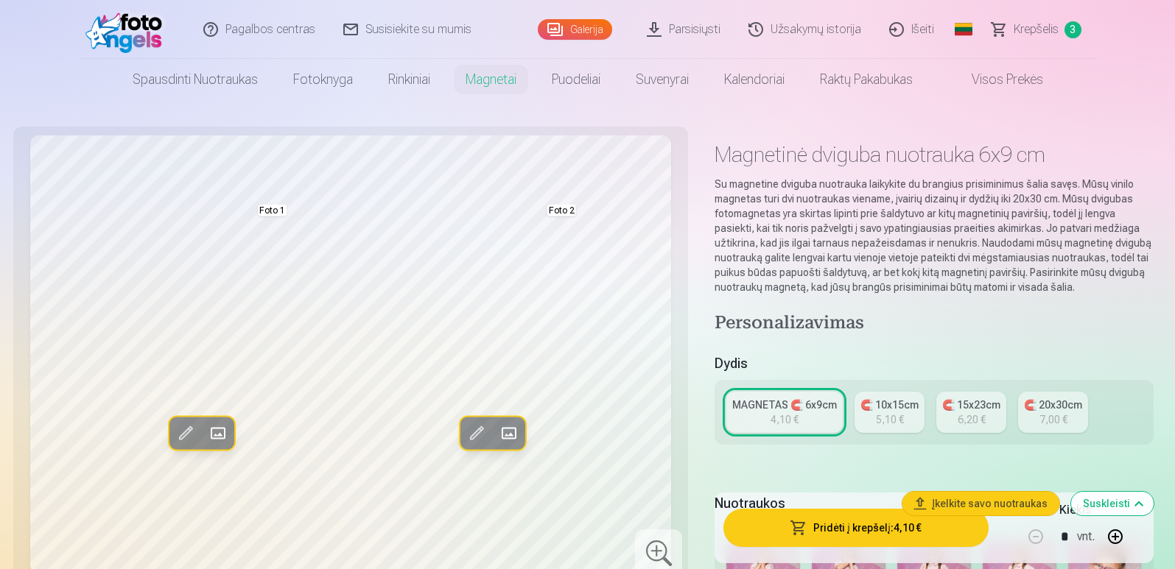
click at [1018, 27] on span "Krepšelis" at bounding box center [1035, 30] width 45 height 18
